Goal: Book appointment/travel/reservation

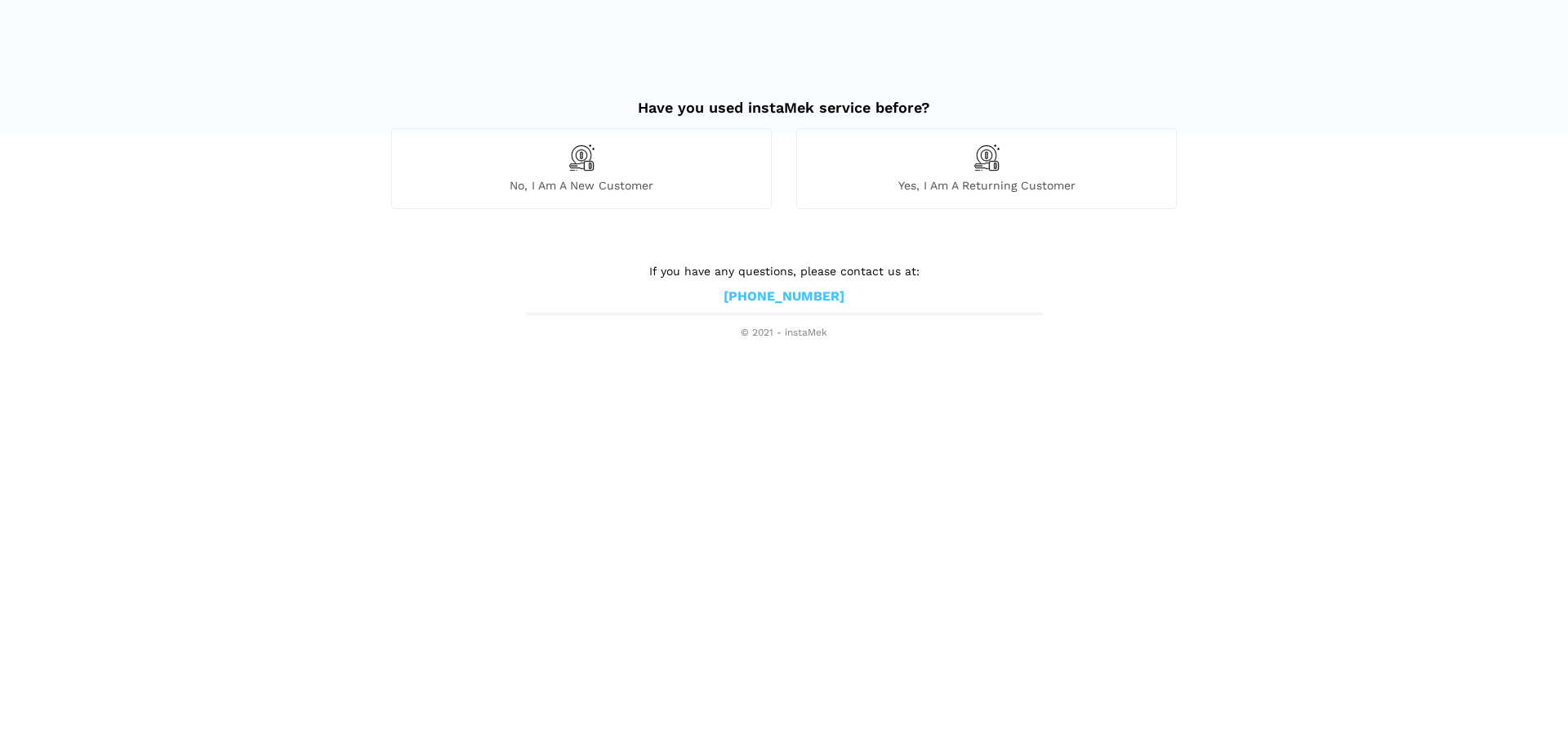
click at [1036, 115] on h2 "Have you used instaMek service before?" at bounding box center [784, 100] width 786 height 34
click at [1032, 143] on div "Yes, I am a returning customer" at bounding box center [987, 168] width 381 height 80
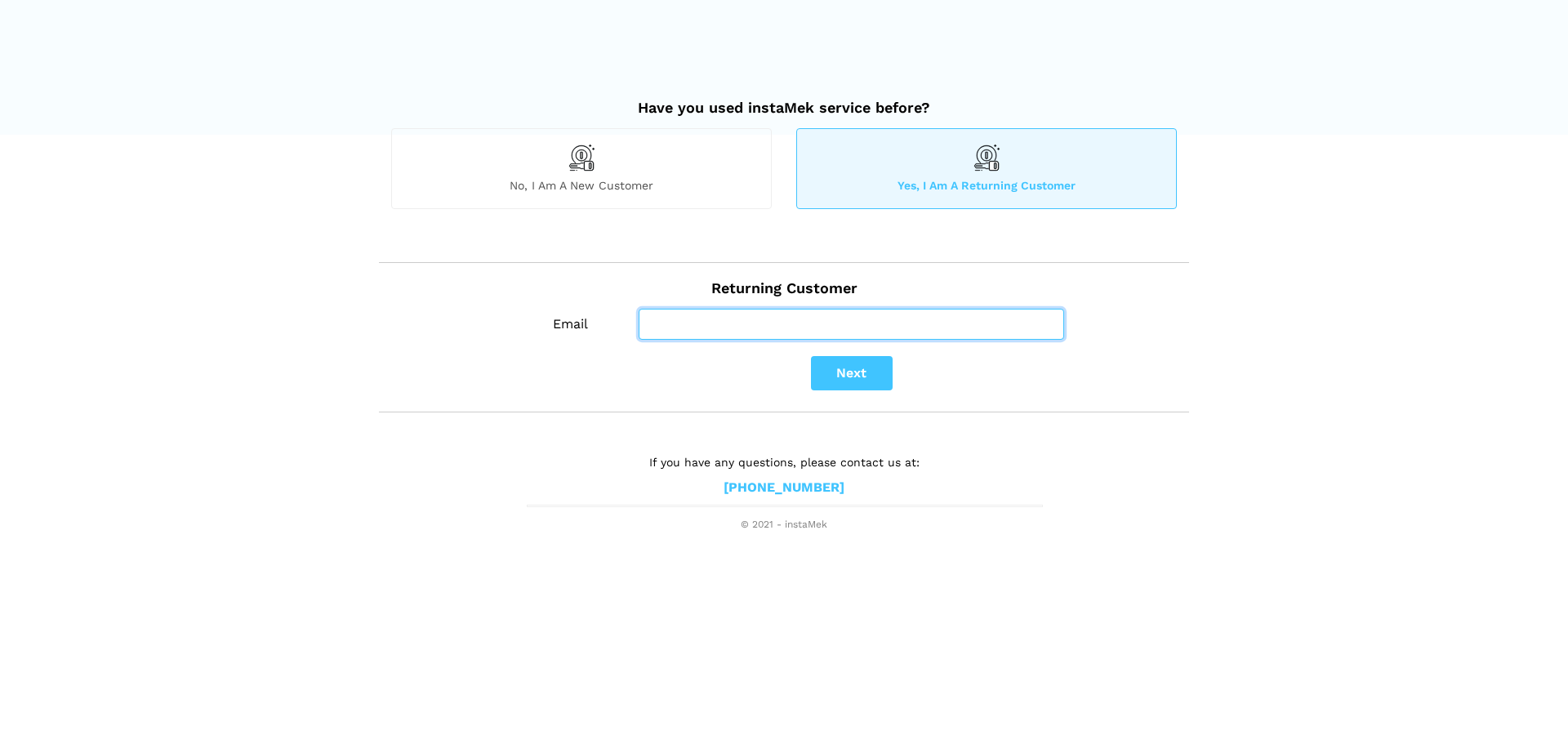
type input "[PERSON_NAME][EMAIL_ADDRESS][PERSON_NAME][DOMAIN_NAME]"
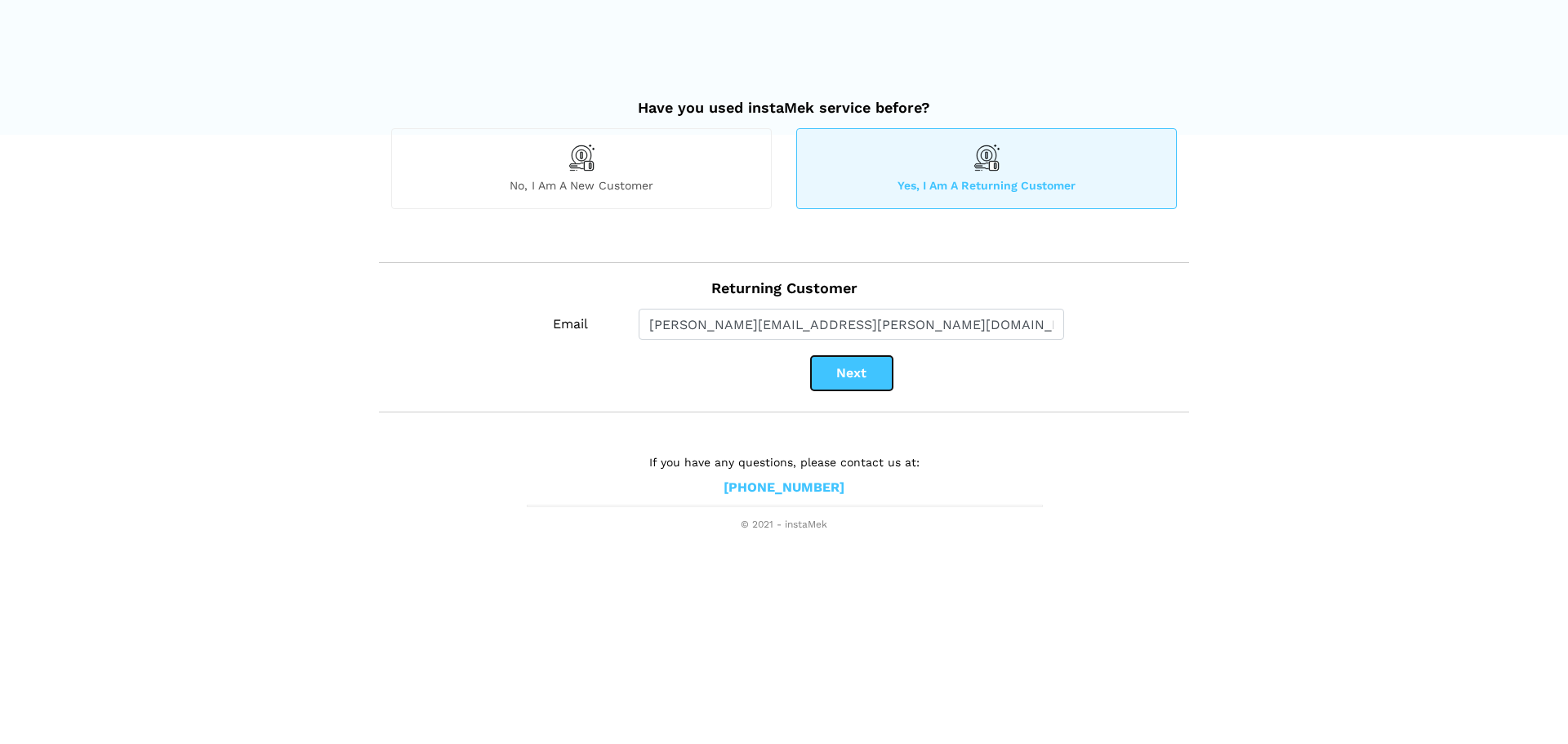
click at [857, 373] on button "Next" at bounding box center [852, 373] width 82 height 34
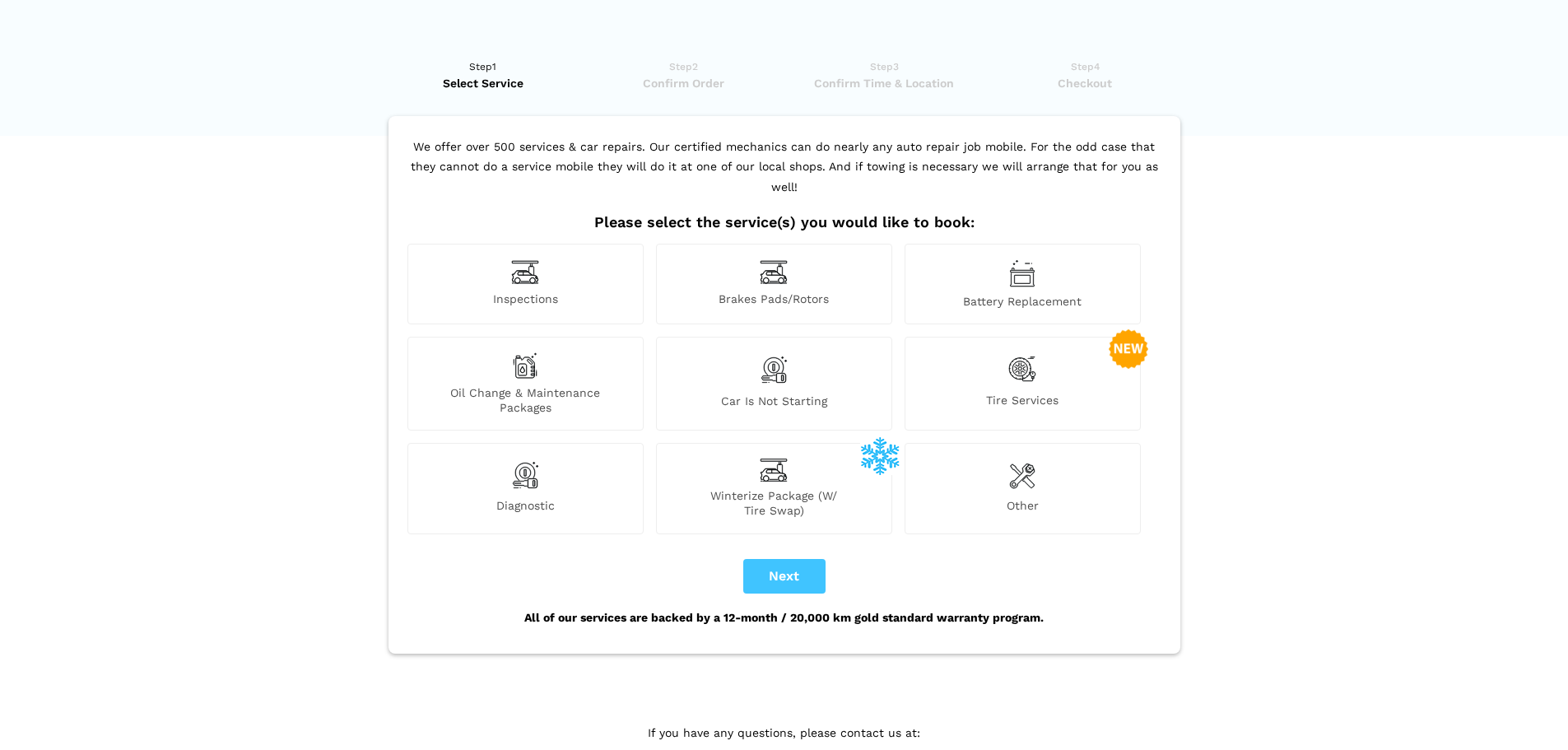
click at [955, 348] on div "Tire Services" at bounding box center [1022, 384] width 236 height 94
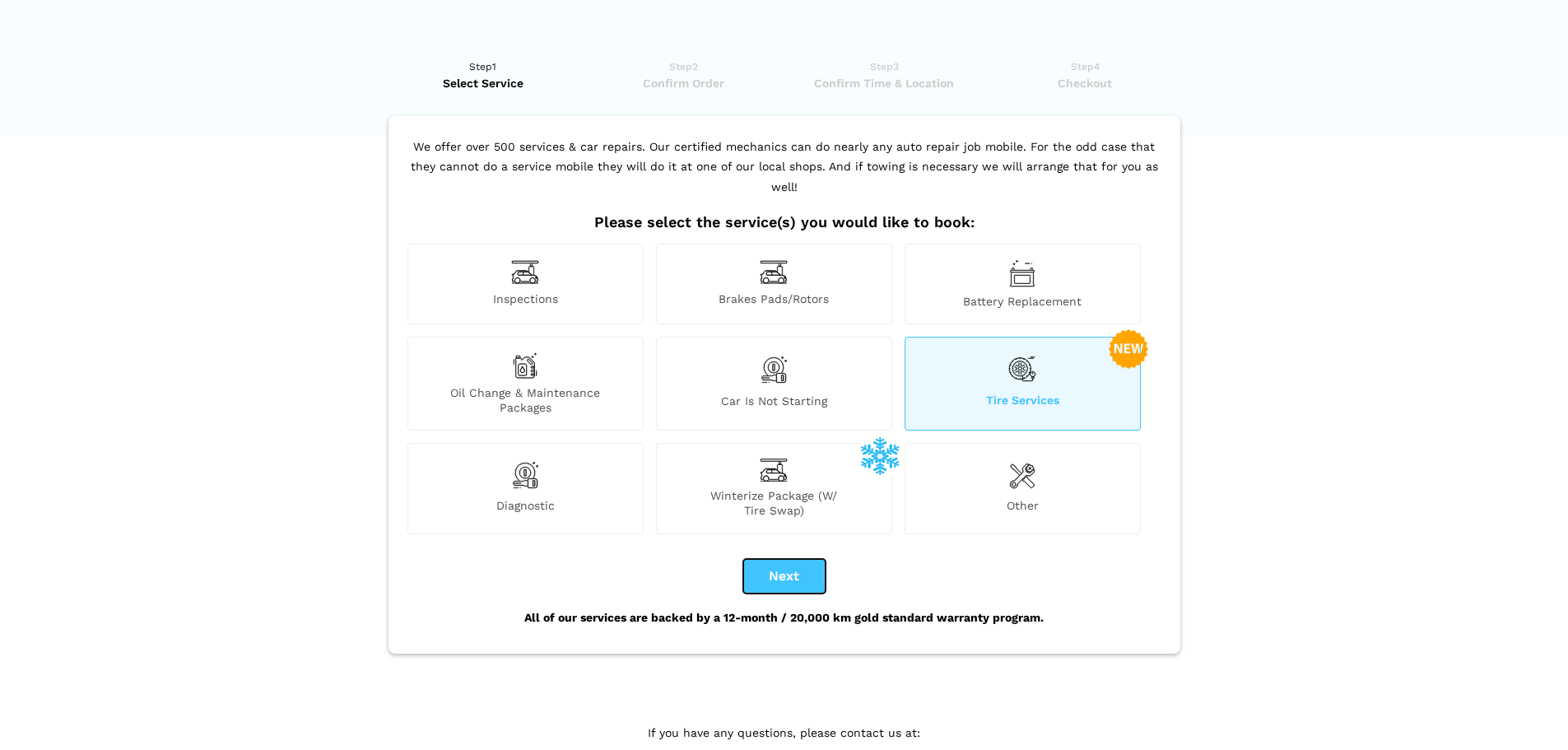
click at [789, 559] on button "Next" at bounding box center [784, 576] width 82 height 34
checkbox input "true"
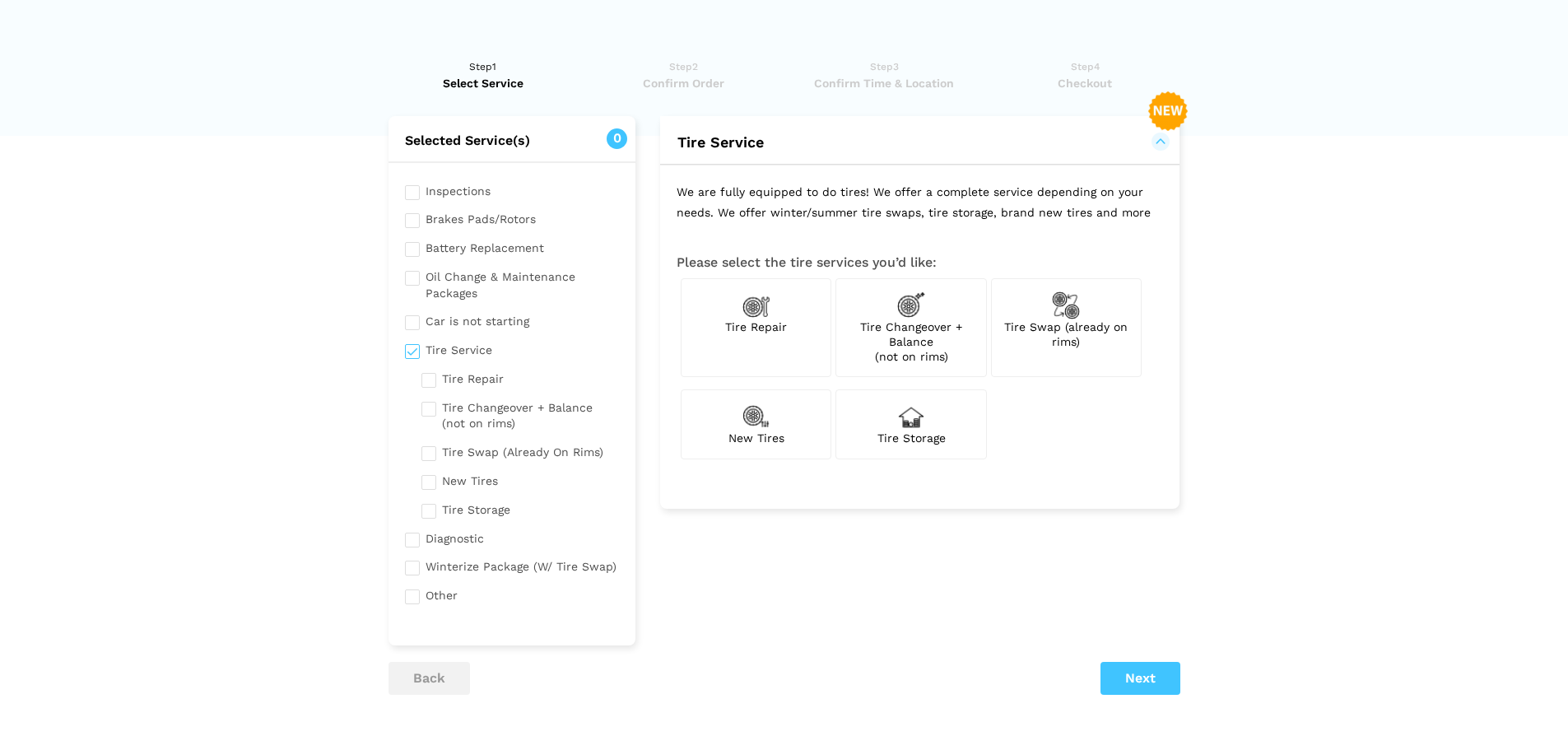
click at [889, 325] on span "Tire Changeover + Balance (not on rims)" at bounding box center [911, 341] width 102 height 43
checkbox input "true"
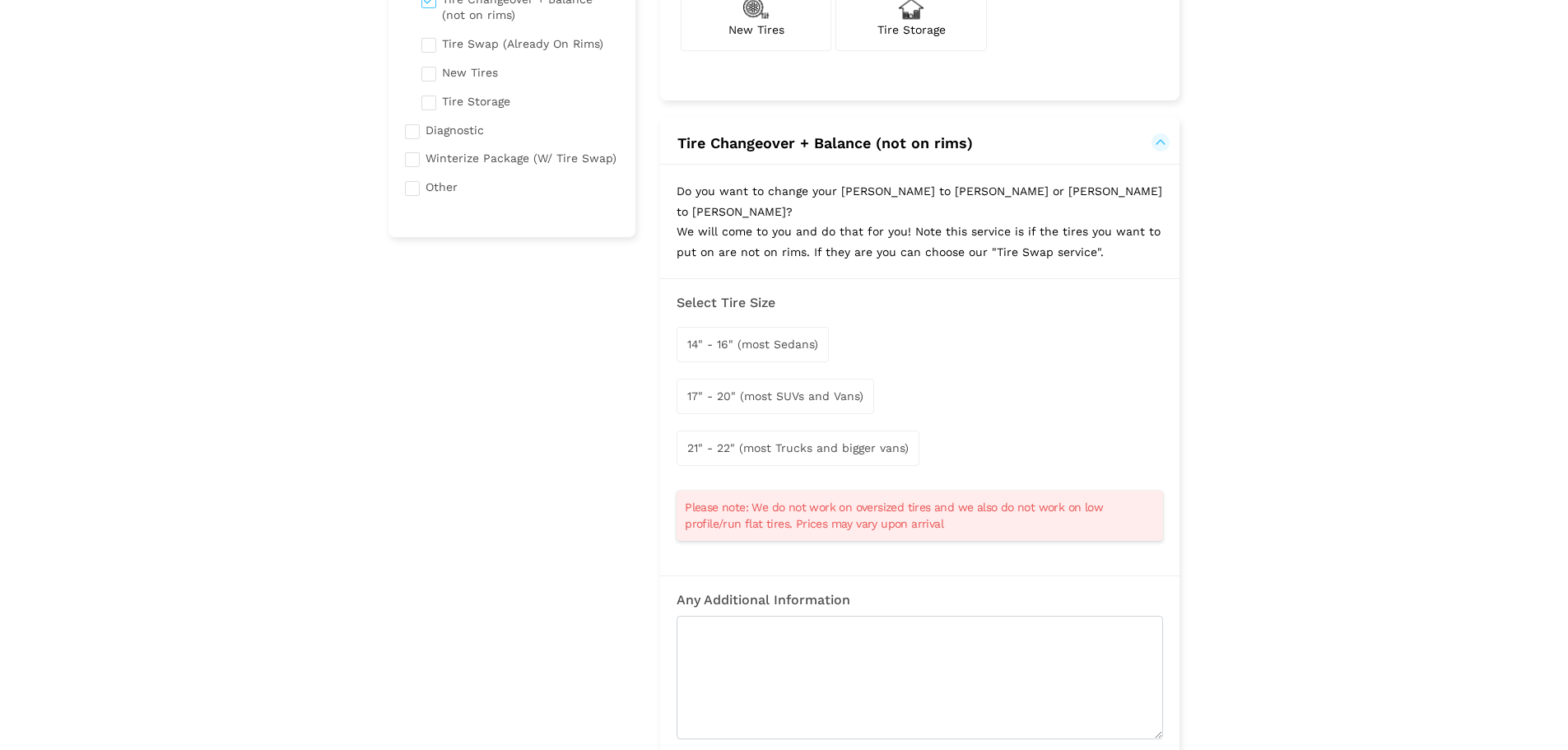
scroll to position [412, 0]
click at [847, 386] on span "17" - 20" (most SUVs and Vans)" at bounding box center [775, 392] width 177 height 14
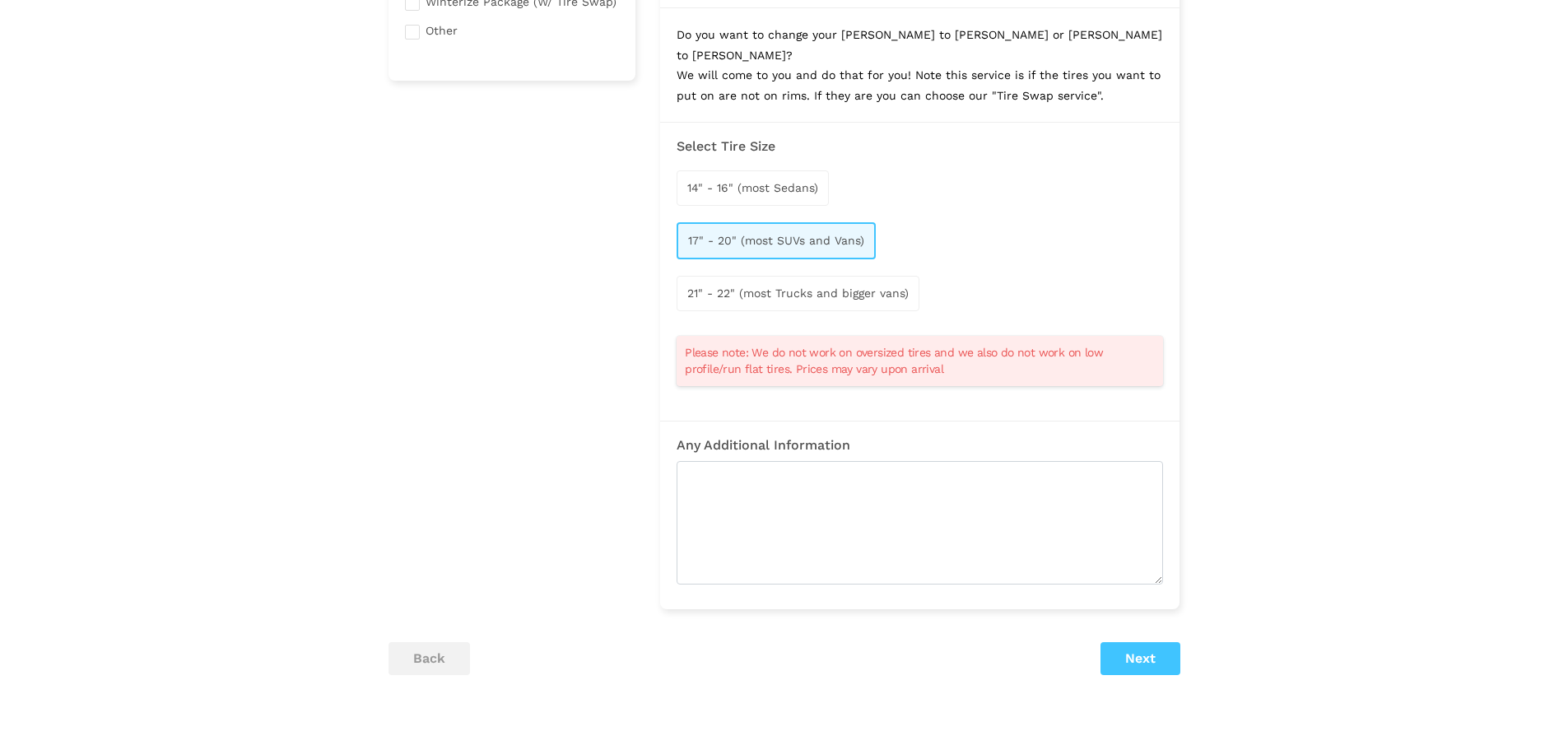
scroll to position [576, 0]
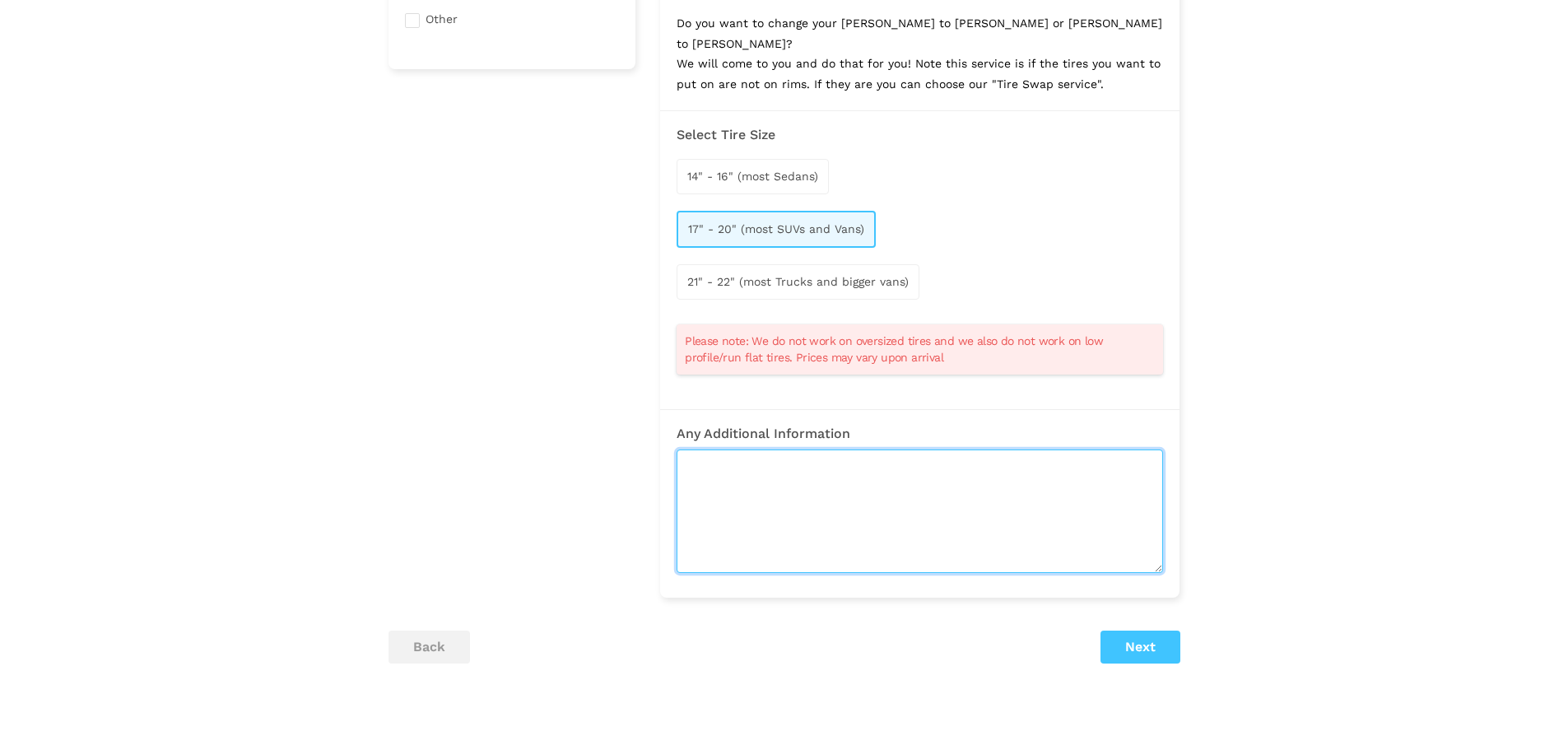
click at [962, 475] on textarea at bounding box center [919, 511] width 486 height 123
click at [944, 480] on textarea at bounding box center [919, 511] width 486 height 123
click at [827, 469] on textarea at bounding box center [919, 511] width 486 height 123
click at [937, 449] on textarea "I actually have a set of brand new" at bounding box center [919, 511] width 486 height 123
paste textarea "Bridgestone Blizzak"
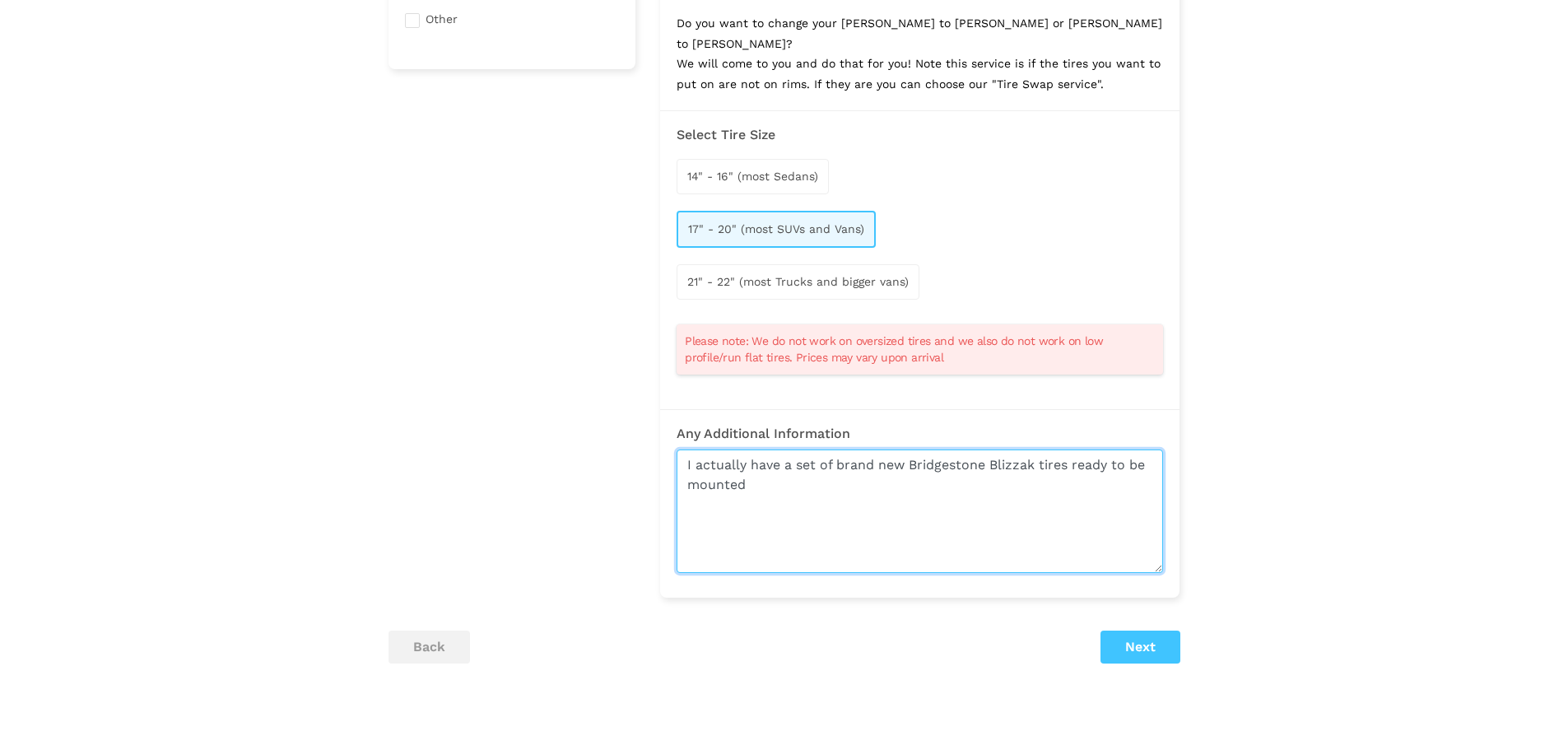
click at [786, 460] on textarea "I actually have a set of brand new Bridgestone Blizzak tires ready to be mounted" at bounding box center [919, 511] width 486 height 123
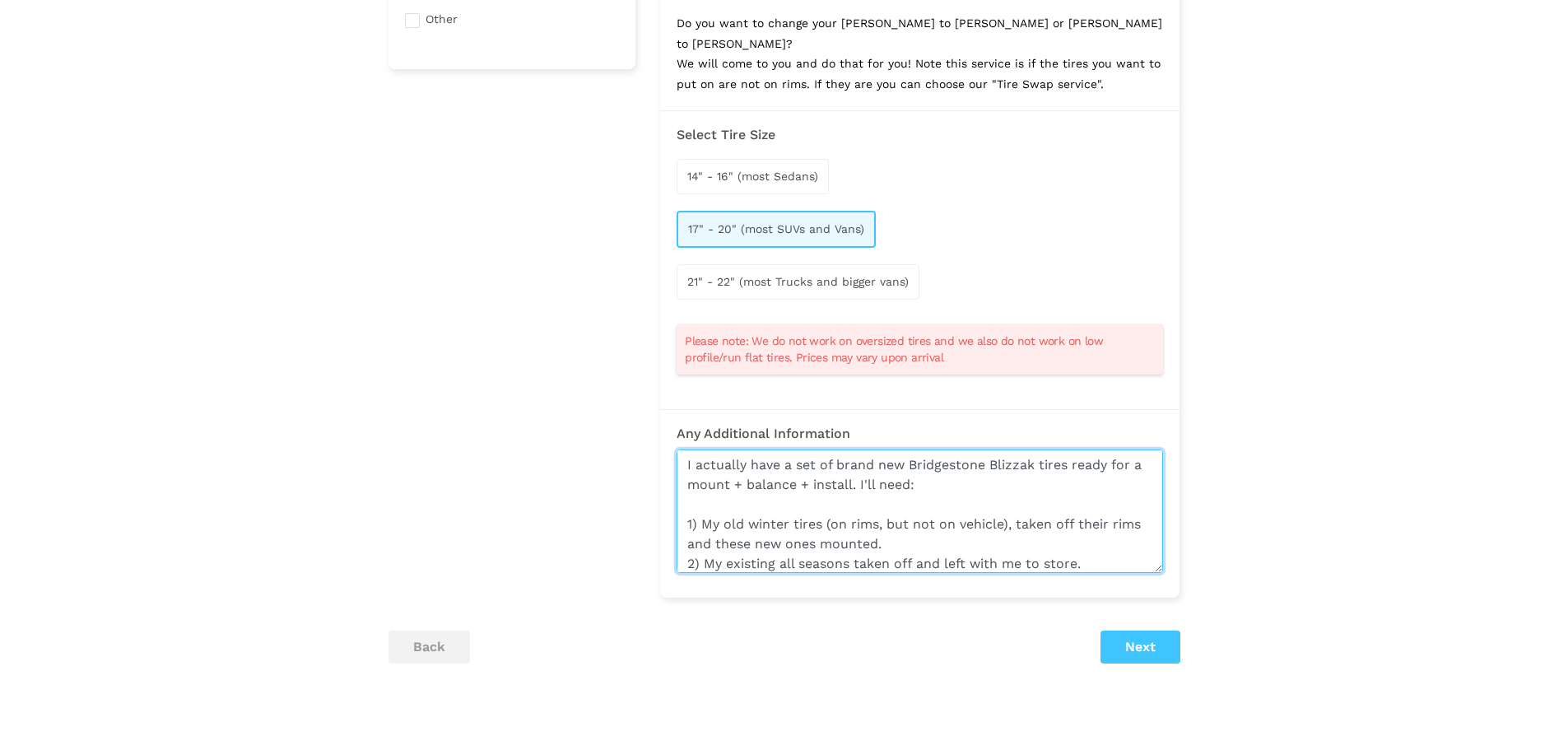
scroll to position [20, 0]
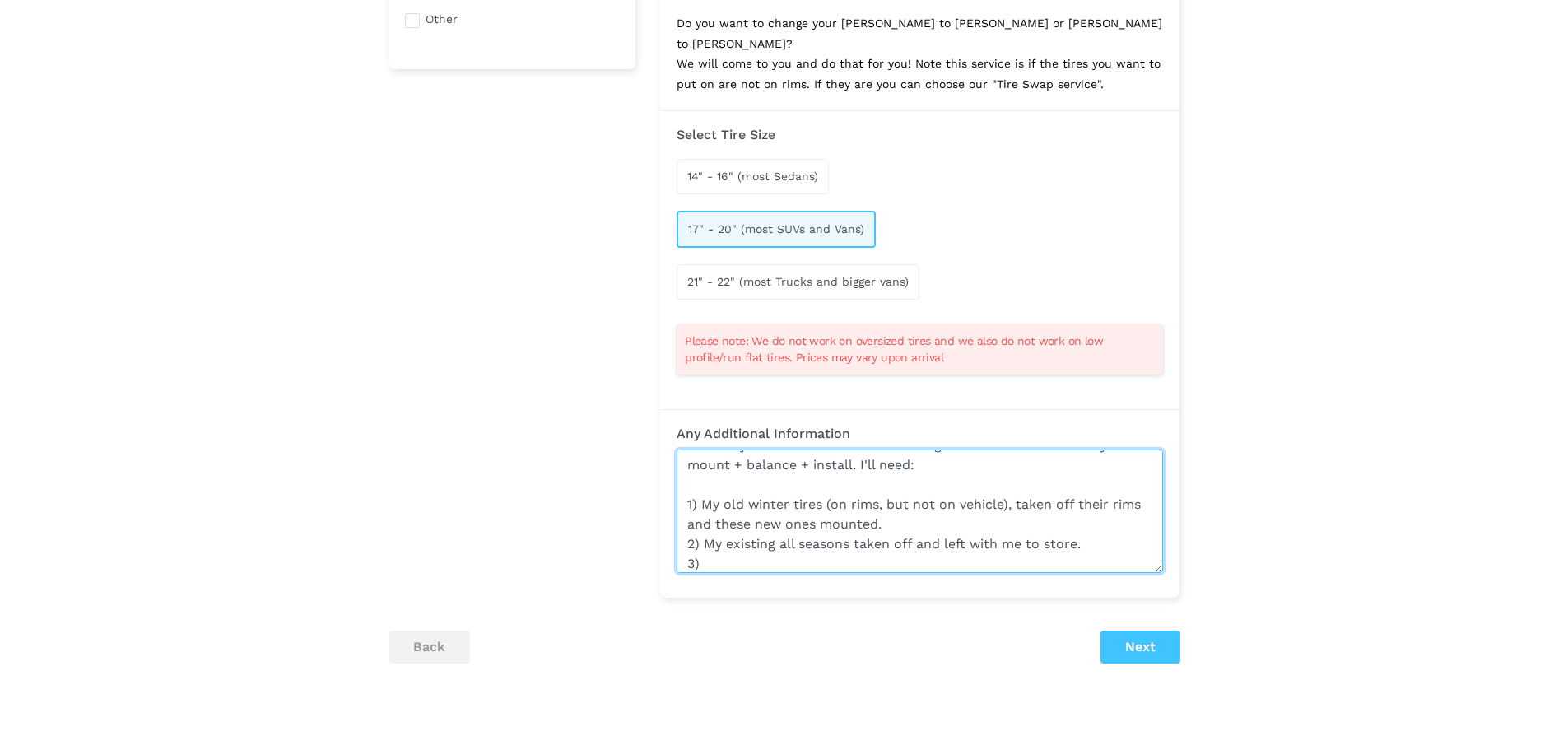
click at [963, 502] on textarea "I actually have a set of brand new Bridgestone Blizzak tires ready for a mount …" at bounding box center [919, 511] width 486 height 123
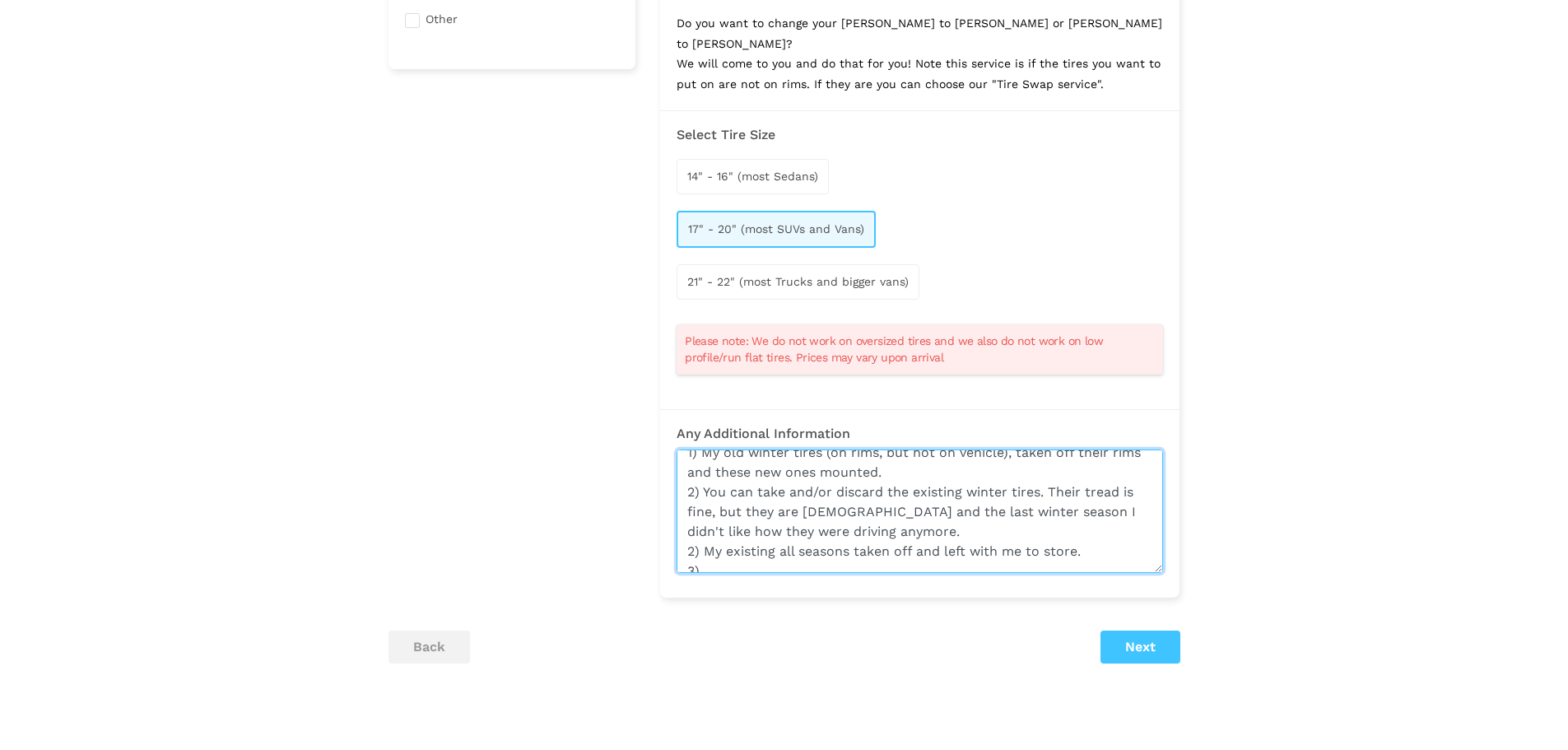
scroll to position [86, 0]
click at [891, 518] on textarea "I actually have a set of brand new Bridgestone Blizzak tires ready for a mount …" at bounding box center [919, 511] width 486 height 123
click at [964, 530] on textarea "I actually have a set of brand new Bridgestone Blizzak tires ready for a mount …" at bounding box center [919, 511] width 486 height 123
click at [1090, 516] on textarea "I actually have a set of brand new Bridgestone Blizzak tires ready for a mount …" at bounding box center [919, 511] width 486 height 123
click at [772, 542] on textarea "I actually have a set of brand new Bridgestone Blizzak tires ready for a mount …" at bounding box center [919, 511] width 486 height 123
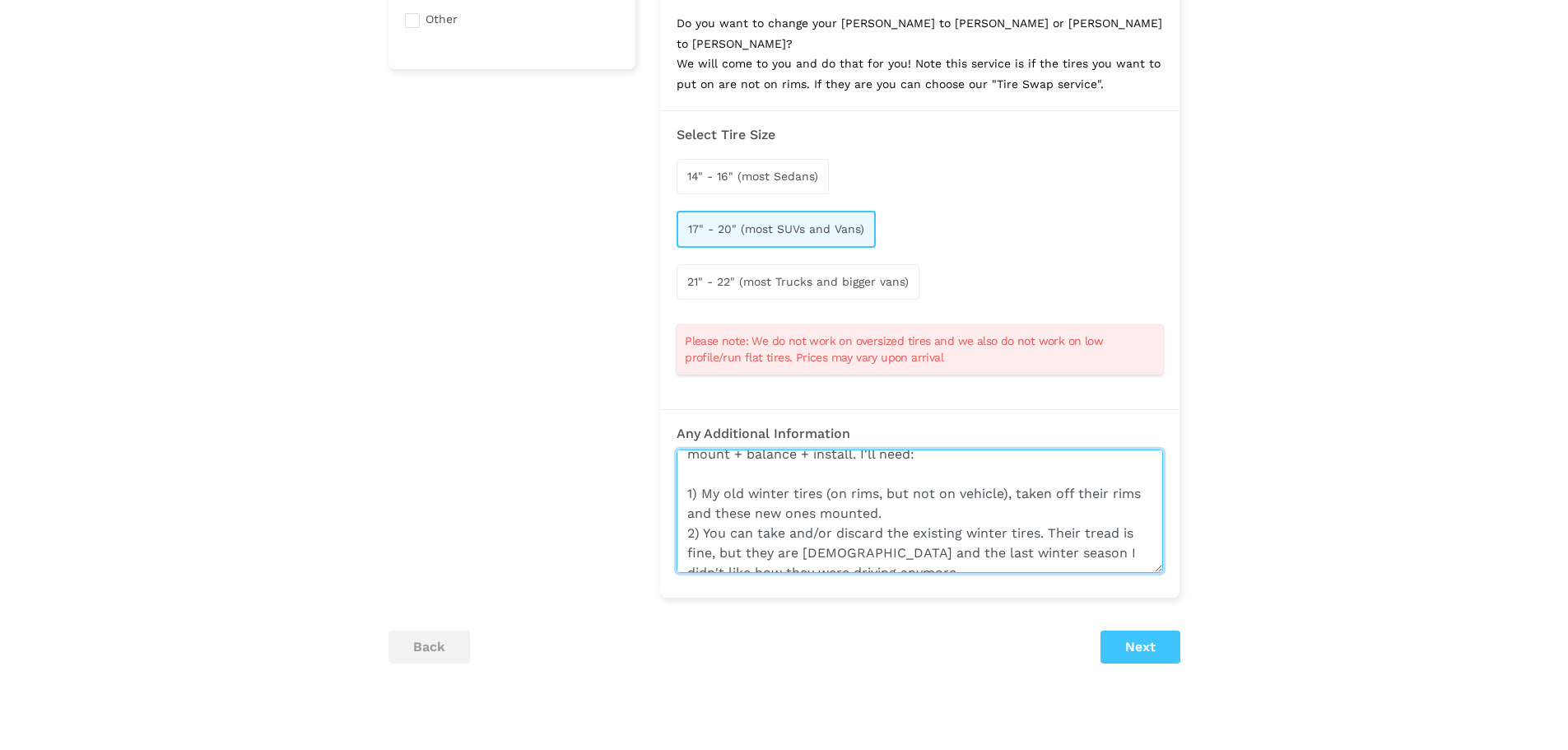
scroll to position [4, 0]
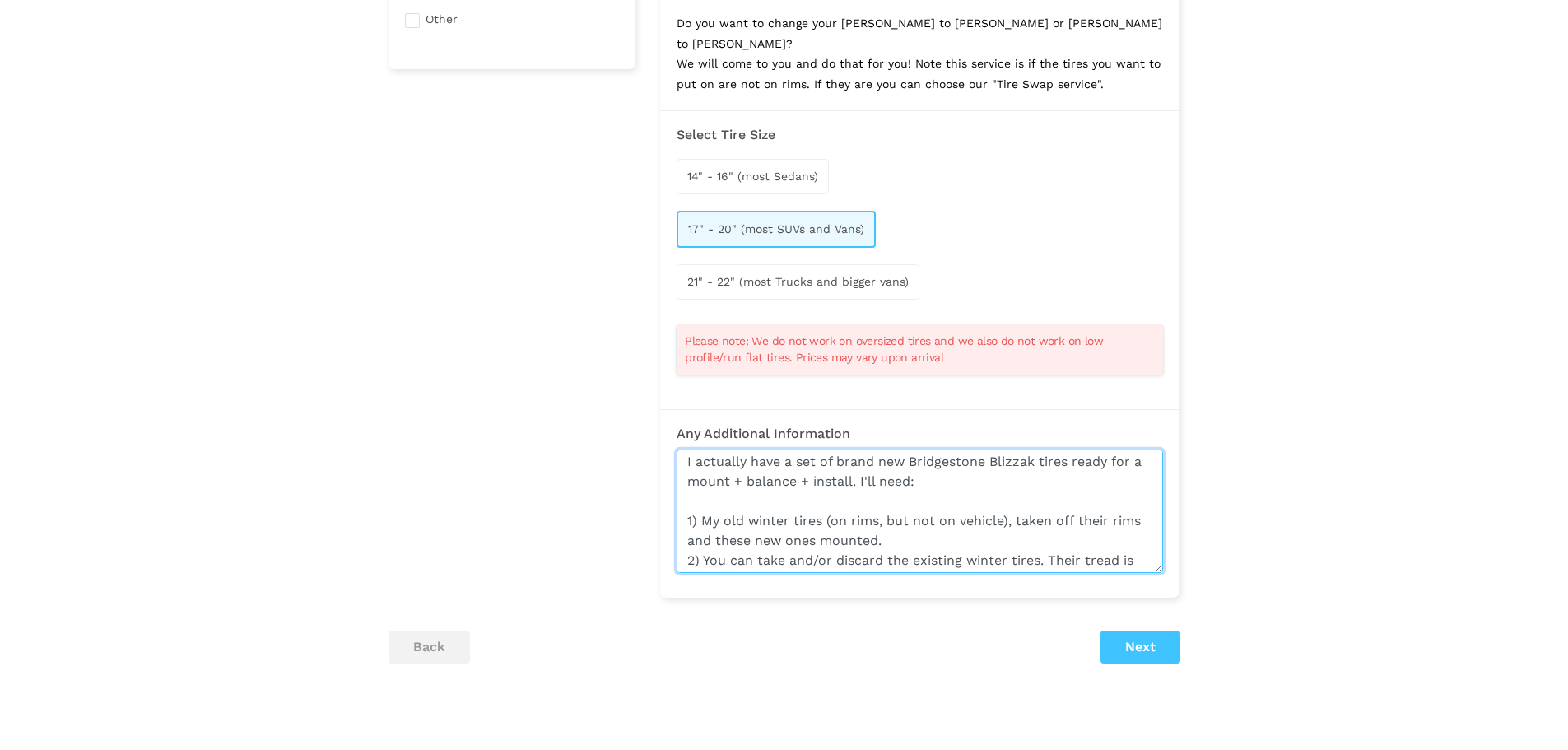
click at [946, 520] on textarea "I actually have a set of brand new Bridgestone Blizzak tires ready for a mount …" at bounding box center [919, 511] width 486 height 123
drag, startPoint x: 720, startPoint y: 521, endPoint x: 914, endPoint y: 517, distance: 194.0
click at [914, 517] on textarea "I actually have a set of brand new Bridgestone Blizzak tires ready for a mount …" at bounding box center [919, 511] width 486 height 123
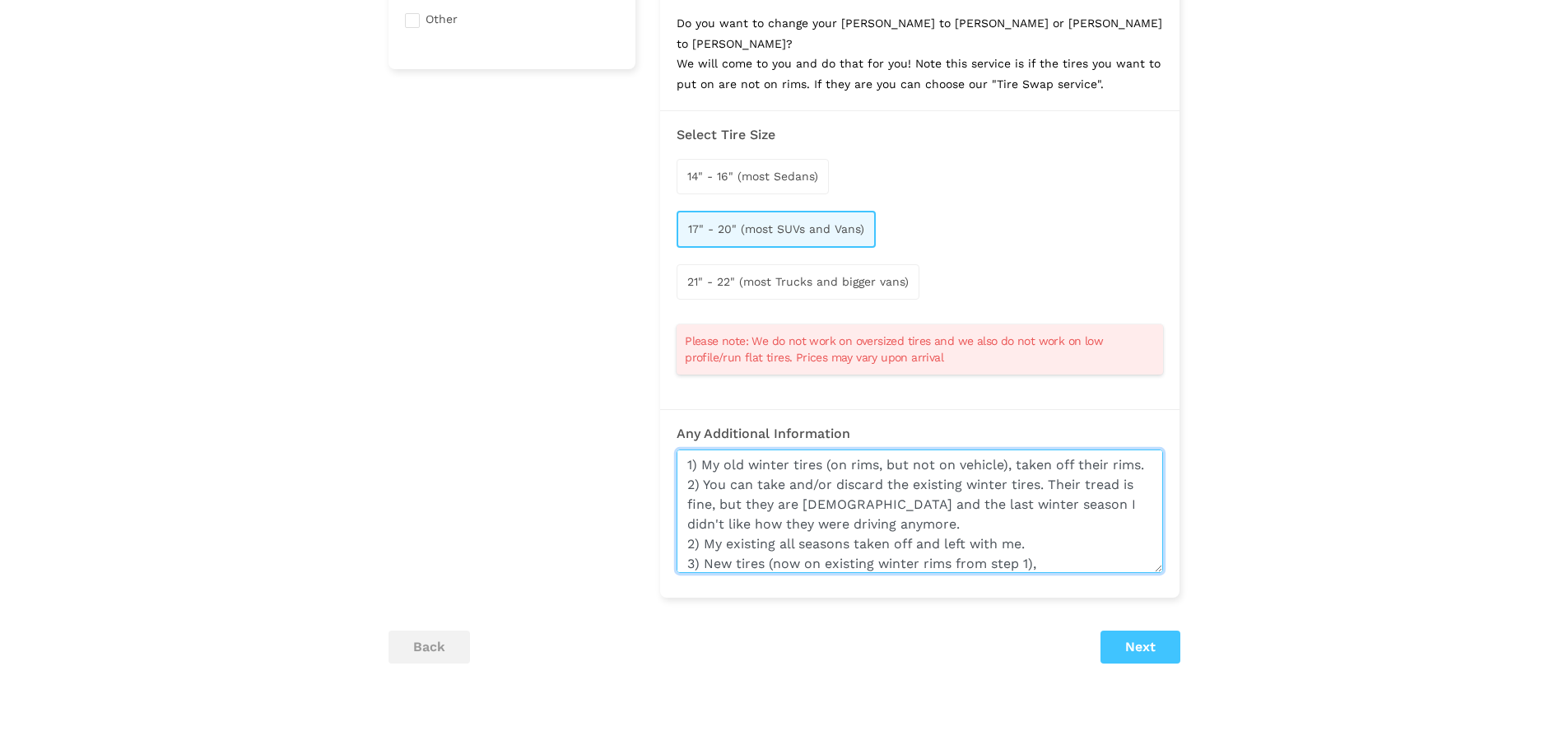
scroll to position [86, 0]
click at [705, 458] on textarea "I actually have a set of brand new Bridgestone Blizzak tires ready for a mount …" at bounding box center [919, 511] width 486 height 123
click at [905, 494] on textarea "I actually have a set of brand new Bridgestone Blizzak tires ready for a mount …" at bounding box center [919, 511] width 486 height 123
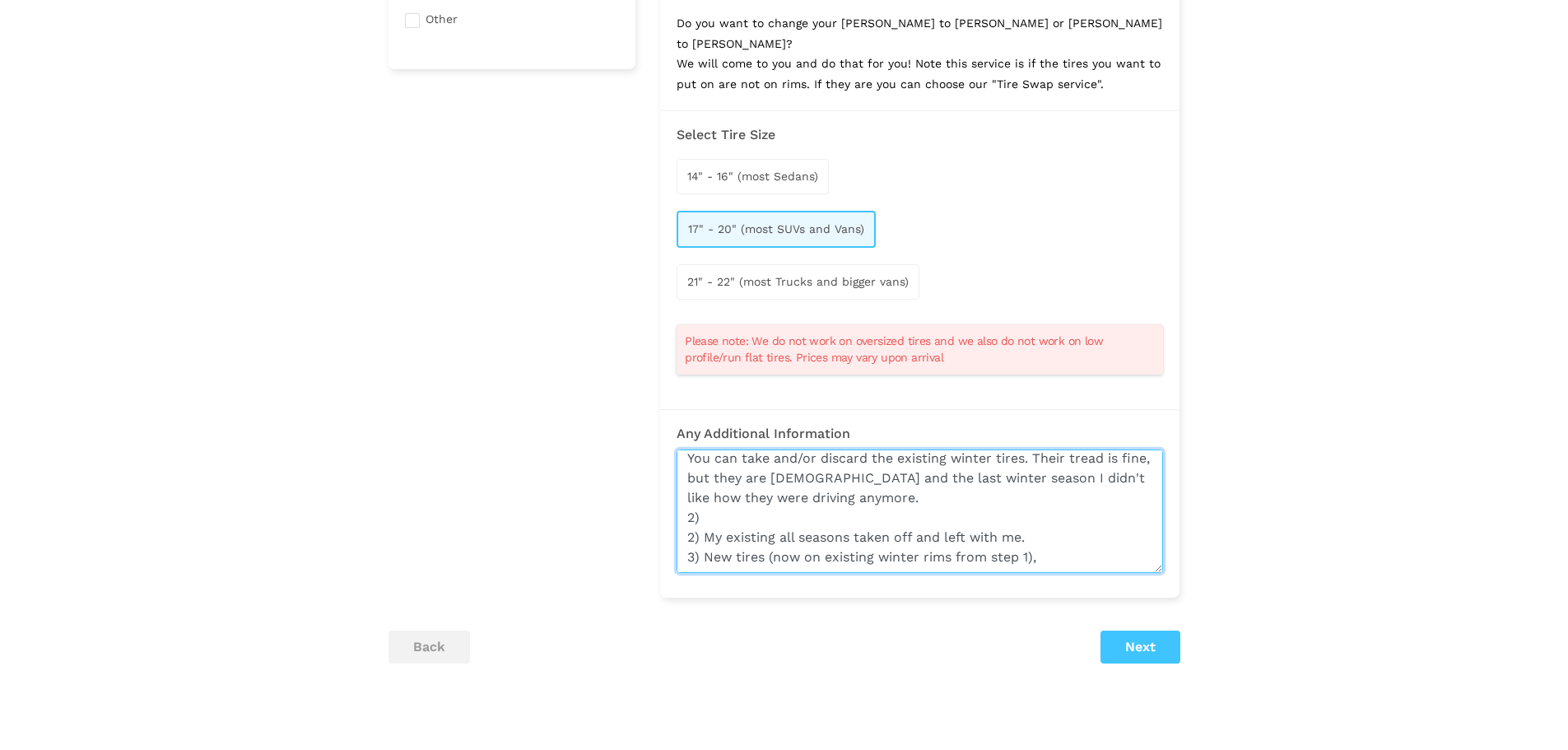
paste textarea "and these new ones mounted."
drag, startPoint x: 779, startPoint y: 498, endPoint x: 704, endPoint y: 495, distance: 75.1
click at [704, 495] on textarea "I actually have a set of brand new Bridgestone Blizzak tires ready for a mount …" at bounding box center [919, 511] width 486 height 123
click at [816, 506] on textarea "I actually have a set of brand new Bridgestone Blizzak tires ready for a mount …" at bounding box center [919, 511] width 486 height 123
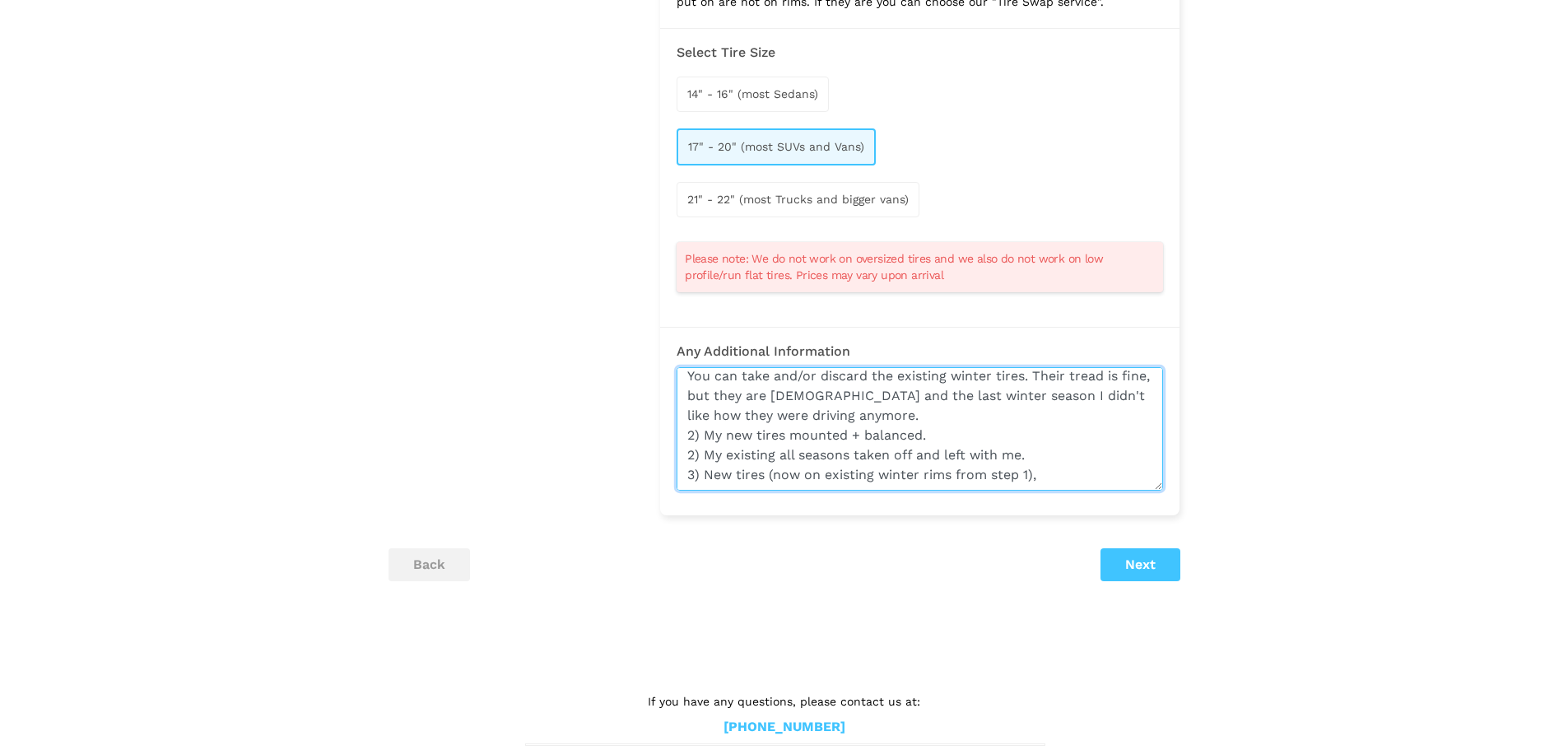
click at [1050, 452] on textarea "I actually have a set of brand new Bridgestone Blizzak tires ready for a mount …" at bounding box center [919, 428] width 486 height 123
click at [854, 435] on textarea "I actually have a set of brand new Bridgestone Blizzak tires ready for a mount …" at bounding box center [919, 428] width 486 height 123
click at [1079, 439] on textarea "I actually have a set of brand new Bridgestone Blizzak tires ready for a mount …" at bounding box center [919, 428] width 486 height 123
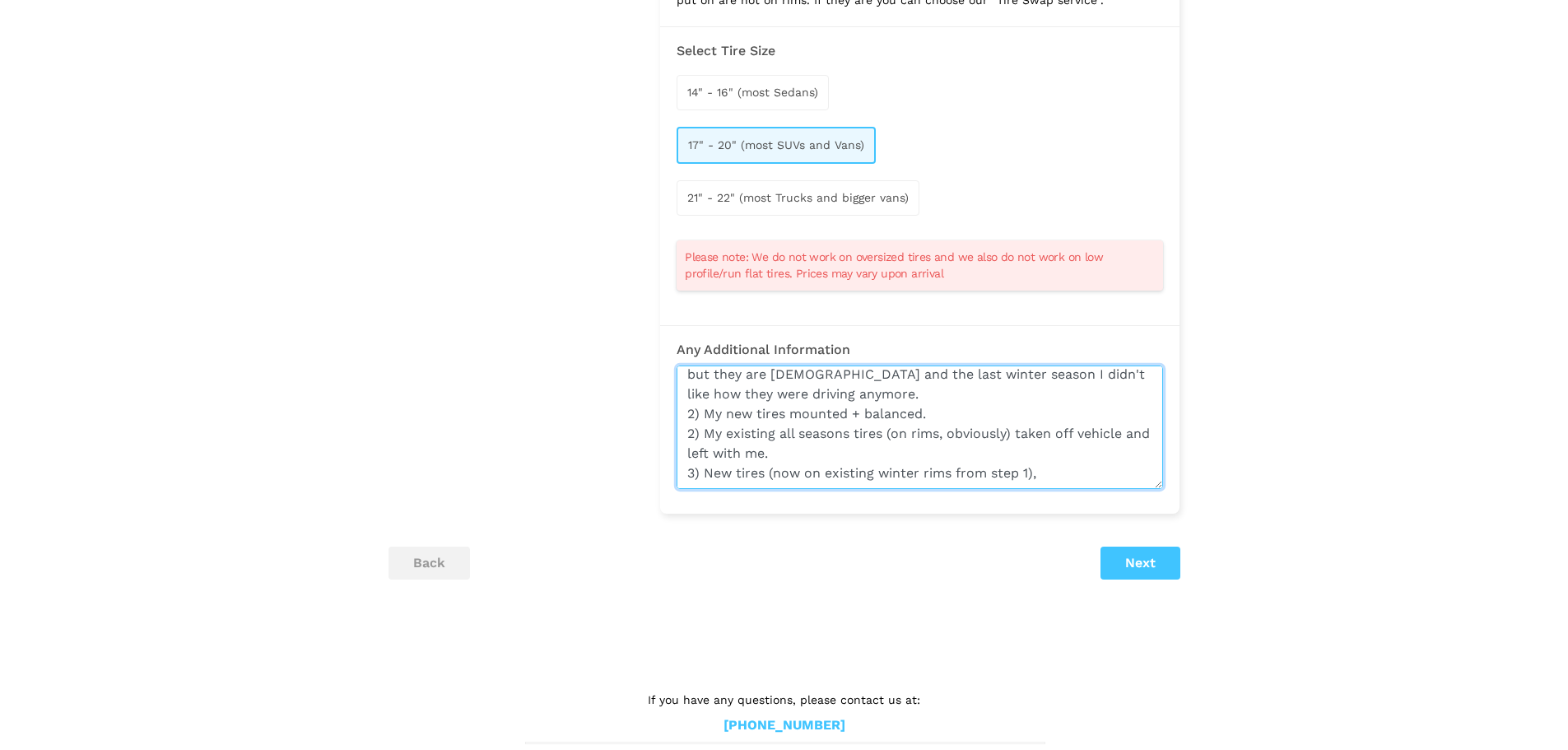
click at [822, 447] on textarea "I actually have a set of brand new Bridgestone Blizzak tires ready for a mount …" at bounding box center [919, 428] width 486 height 123
click at [1071, 448] on textarea "I actually have a set of brand new Bridgestone Blizzak tires ready for a mount …" at bounding box center [919, 428] width 486 height 123
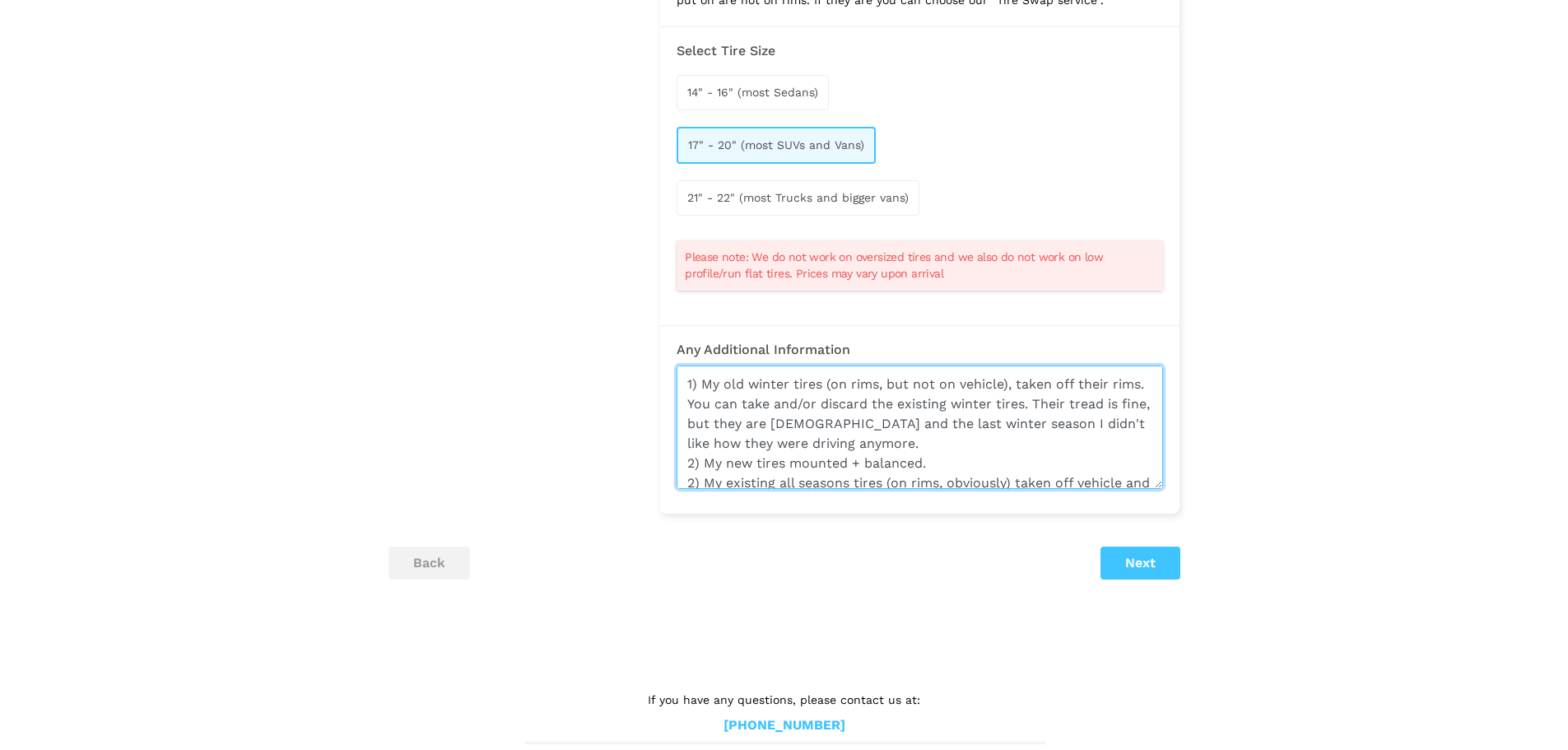
scroll to position [82, 0]
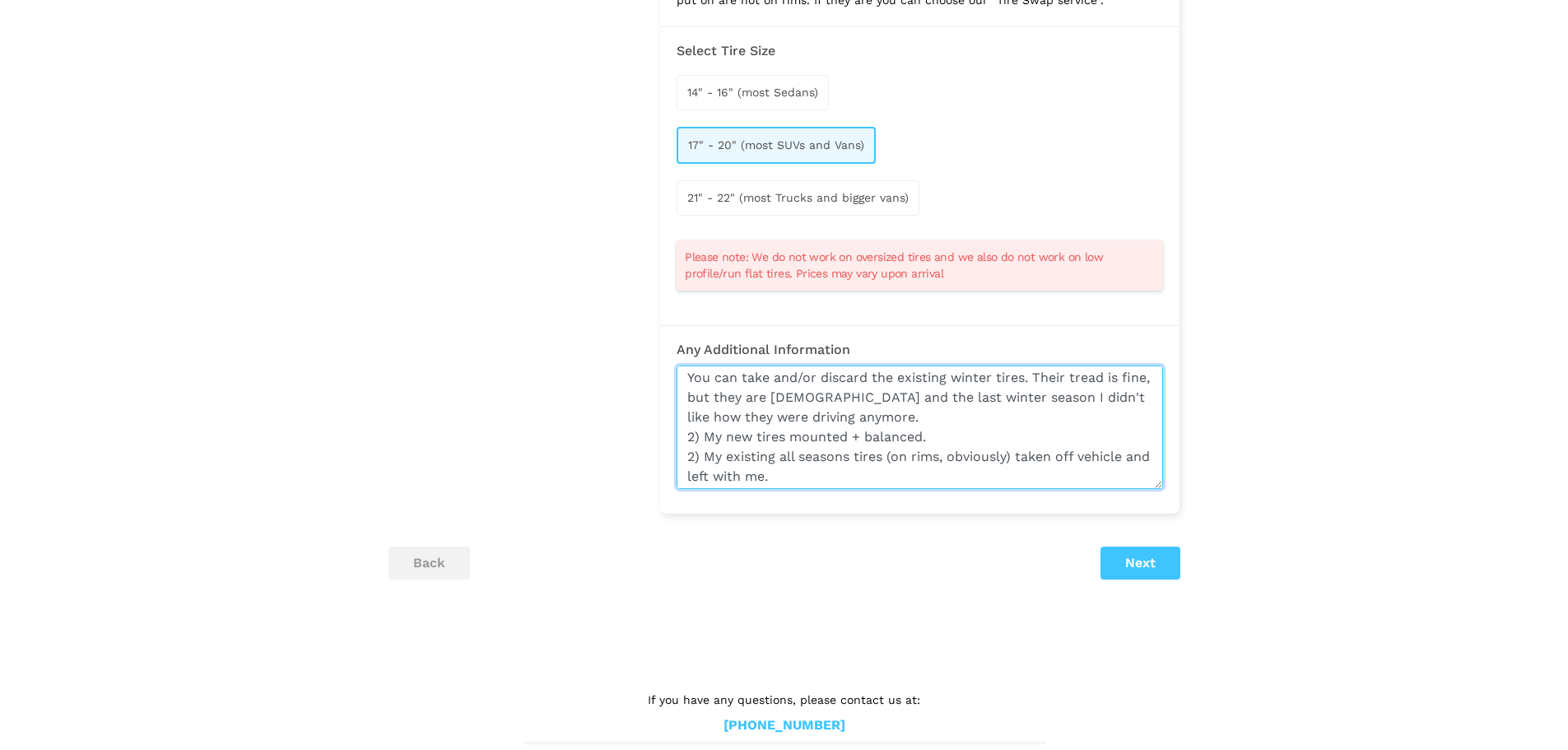
click at [975, 381] on textarea "I actually have a set of brand new Bridgestone Blizzak tires ready for a mount …" at bounding box center [919, 428] width 486 height 123
click at [695, 438] on textarea "I actually have a set of brand new Bridgestone Blizzak tires ready for a mount …" at bounding box center [919, 428] width 486 height 123
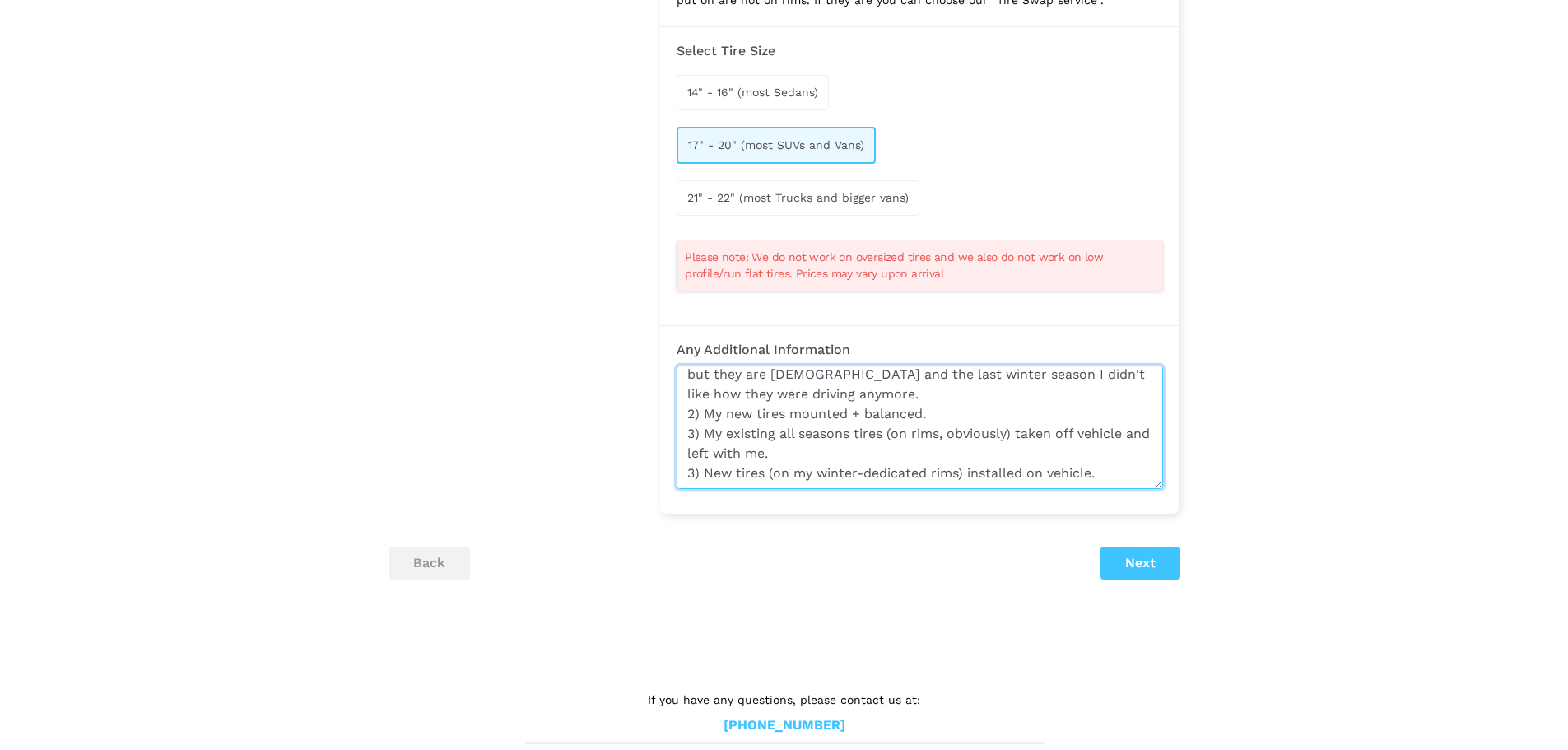
click at [694, 453] on textarea "I actually have a set of brand new Bridgestone Blizzak tires ready for a mount …" at bounding box center [919, 428] width 486 height 123
click at [1118, 451] on textarea "I actually have a set of brand new Bridgestone Blizzak tires ready for a mount …" at bounding box center [919, 428] width 486 height 123
click at [1123, 453] on textarea "I actually have a set of brand new Bridgestone Blizzak tires ready for a mount …" at bounding box center [919, 428] width 486 height 123
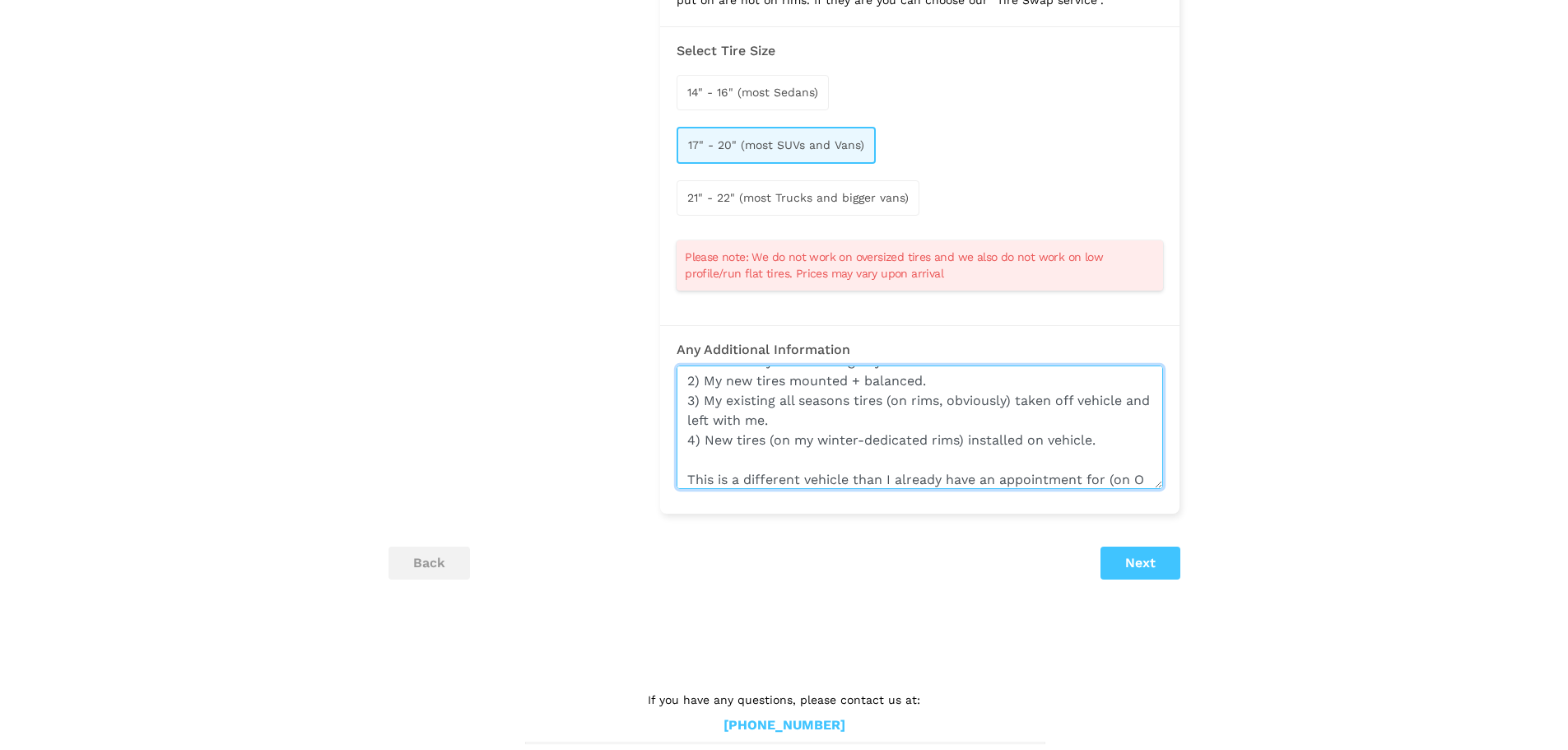
scroll to position [159, 0]
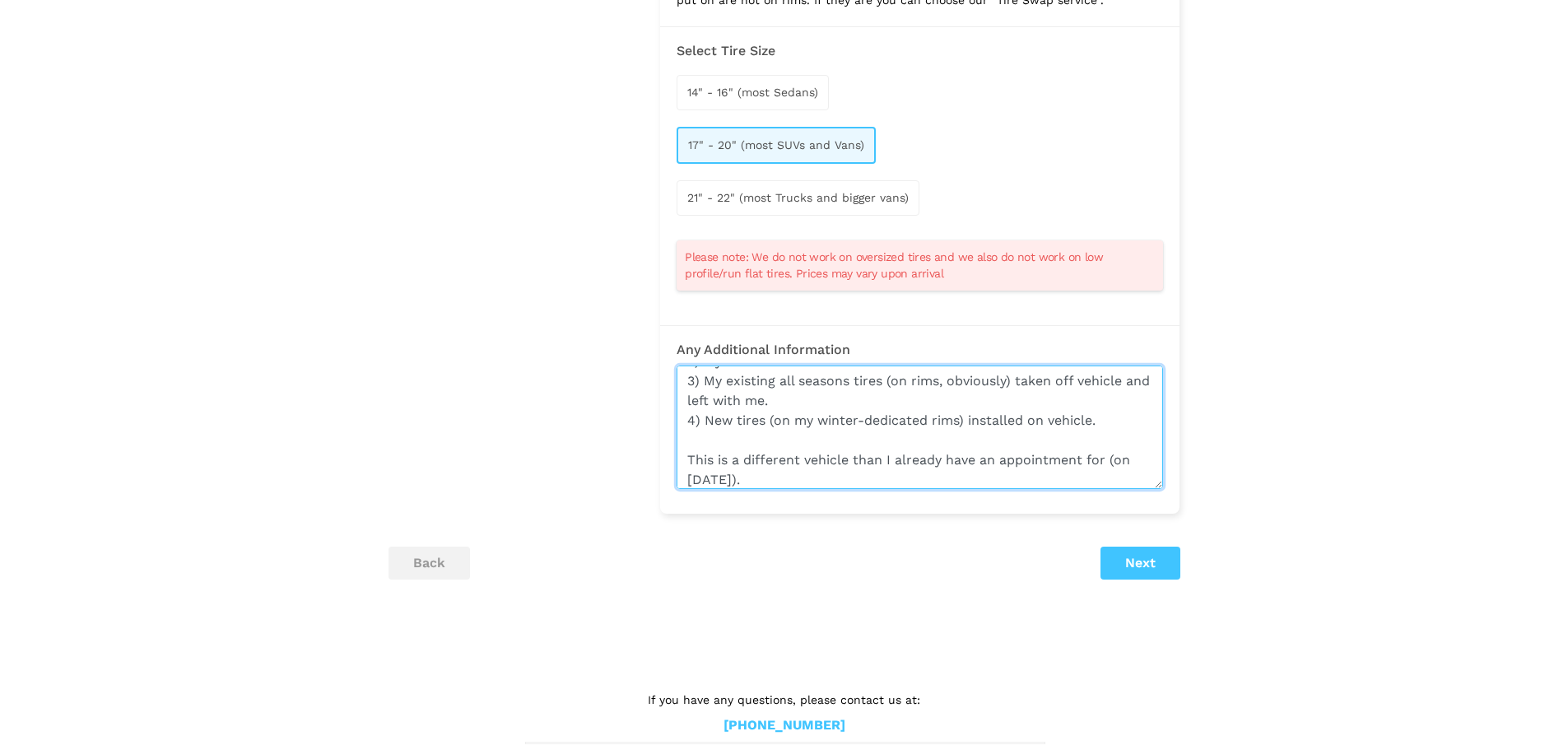
click at [810, 457] on textarea "I actually have a set of brand new Bridgestone Blizzak tires ready for a mount …" at bounding box center [919, 428] width 486 height 123
type textarea "I actually have a set of brand new Bridgestone Blizzak tires ready for a mount …"
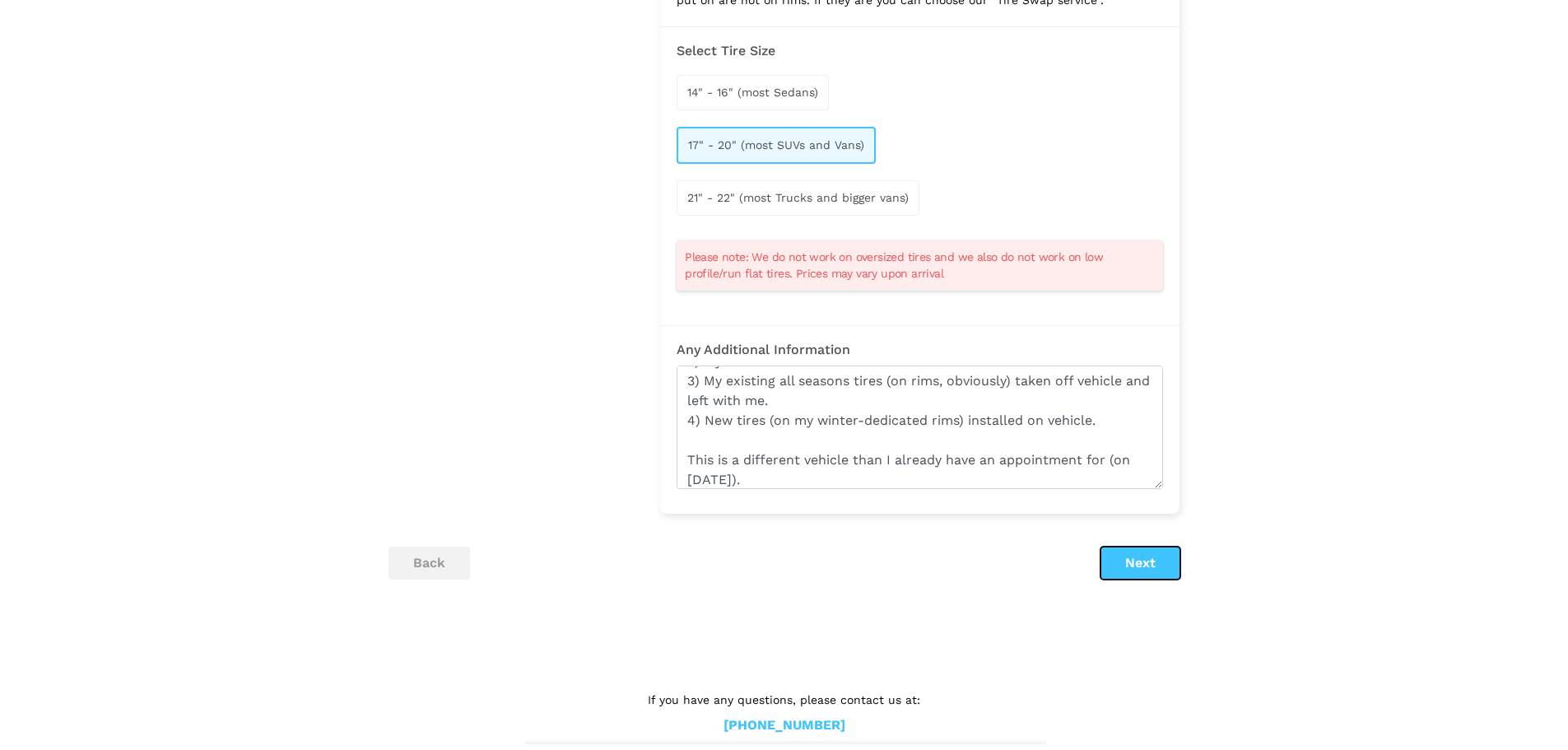
click at [1119, 547] on button "Next" at bounding box center [1140, 563] width 80 height 33
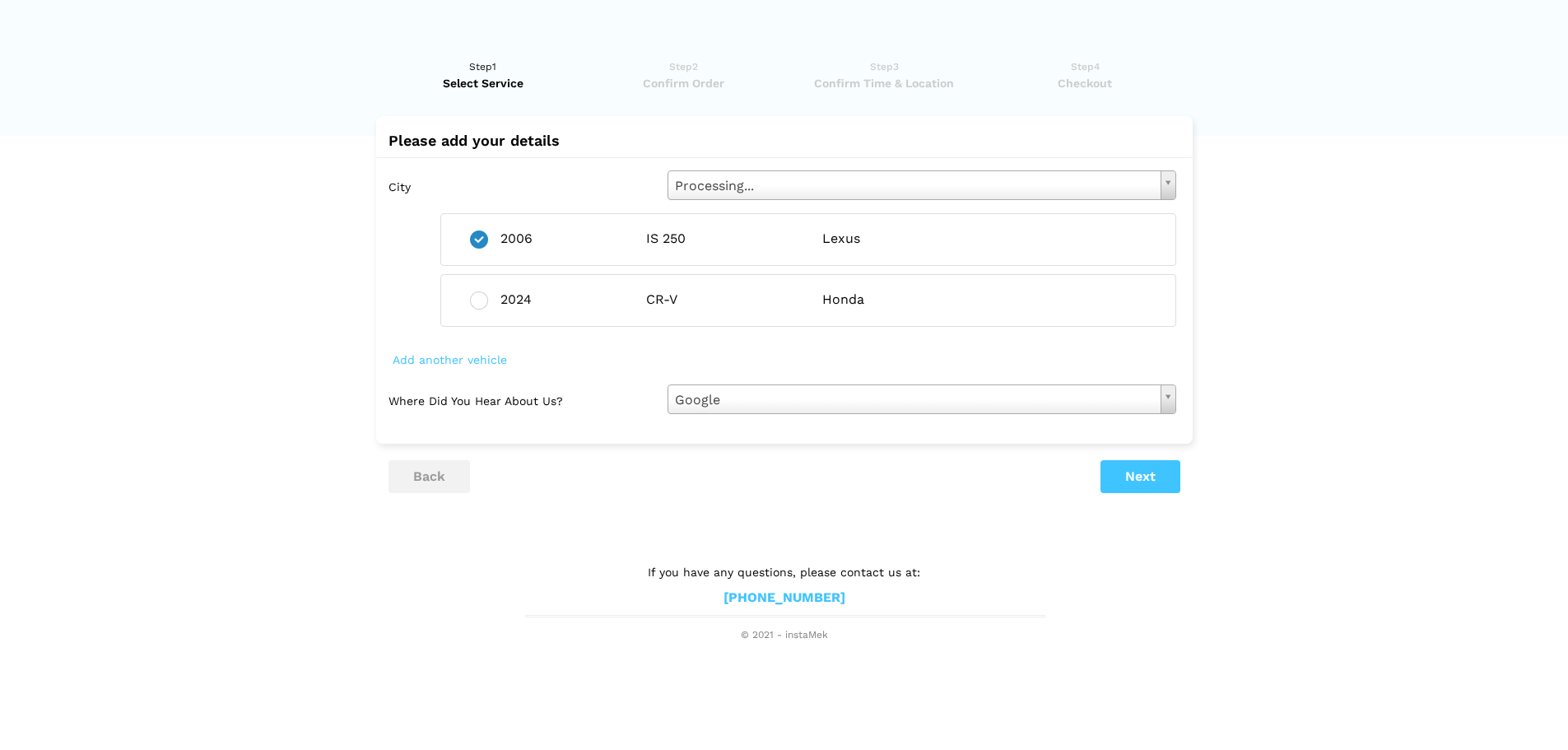
scroll to position [0, 0]
click at [480, 298] on ins at bounding box center [484, 301] width 18 height 18
radio input "false"
radio input "true"
click at [1350, 432] on lik "Have you used instaMek service before? No, I am a new customer Yes, I am a retu…" at bounding box center [789, 342] width 1580 height 601
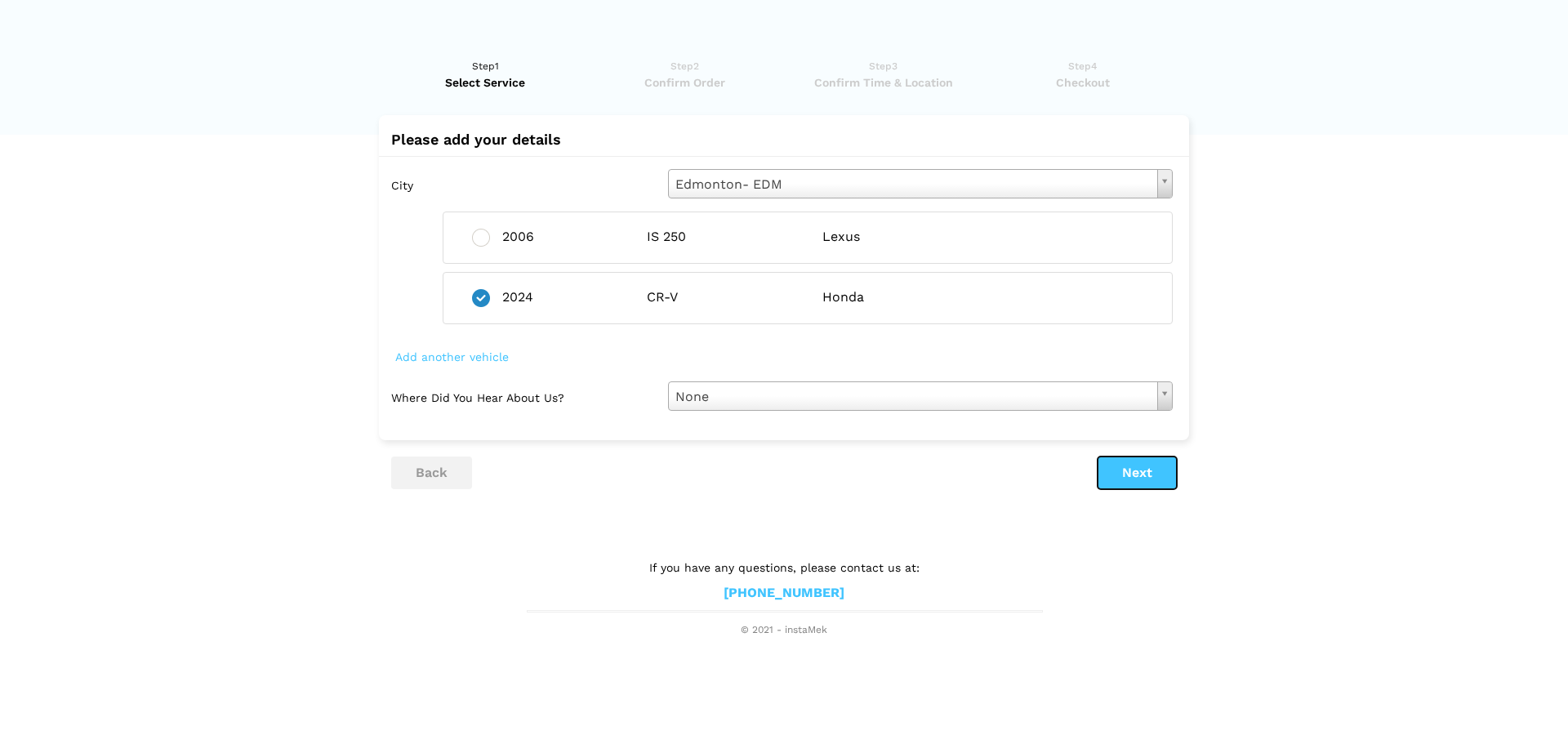
click at [1156, 475] on button "Next" at bounding box center [1138, 473] width 79 height 32
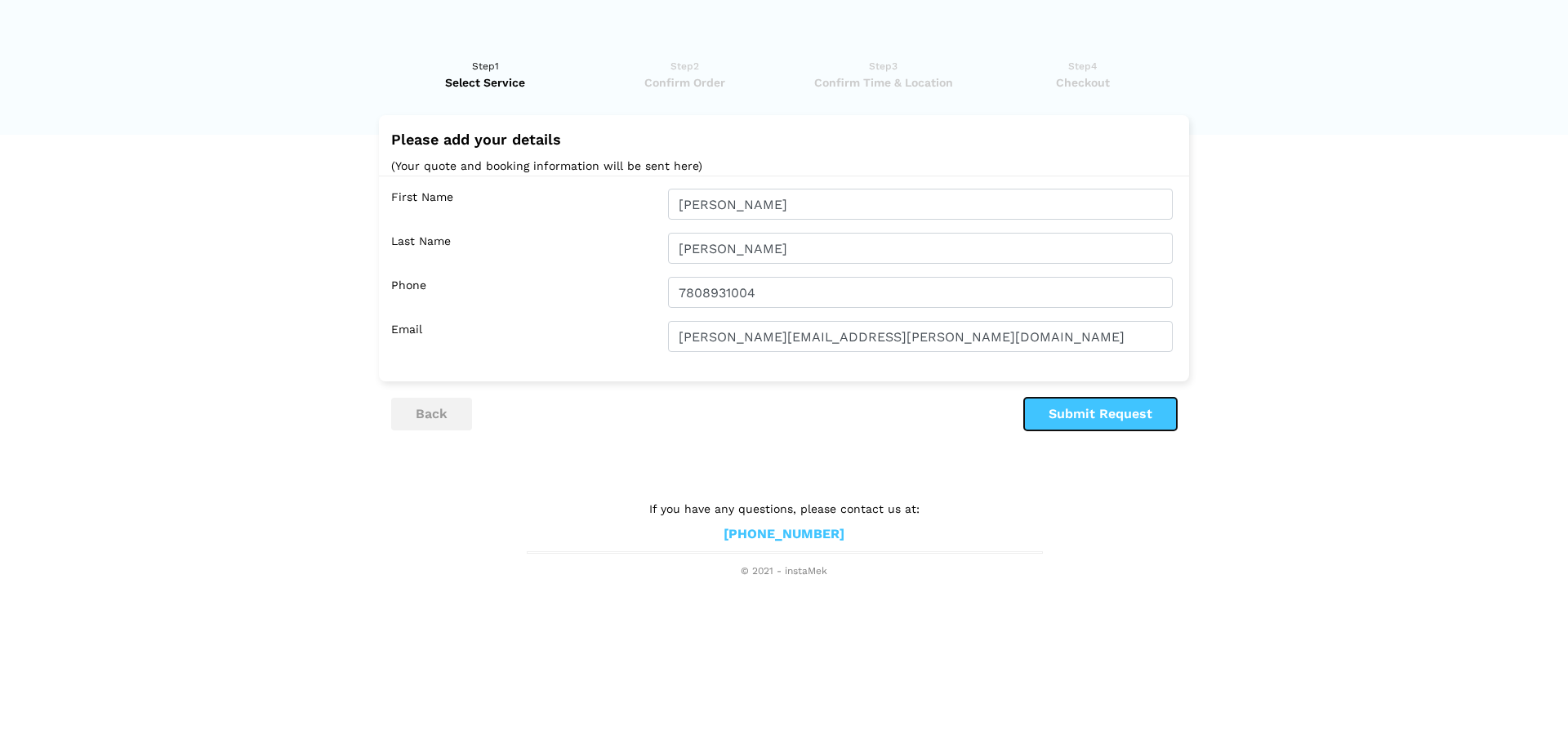
click at [1112, 409] on button "Submit Request" at bounding box center [1101, 414] width 153 height 32
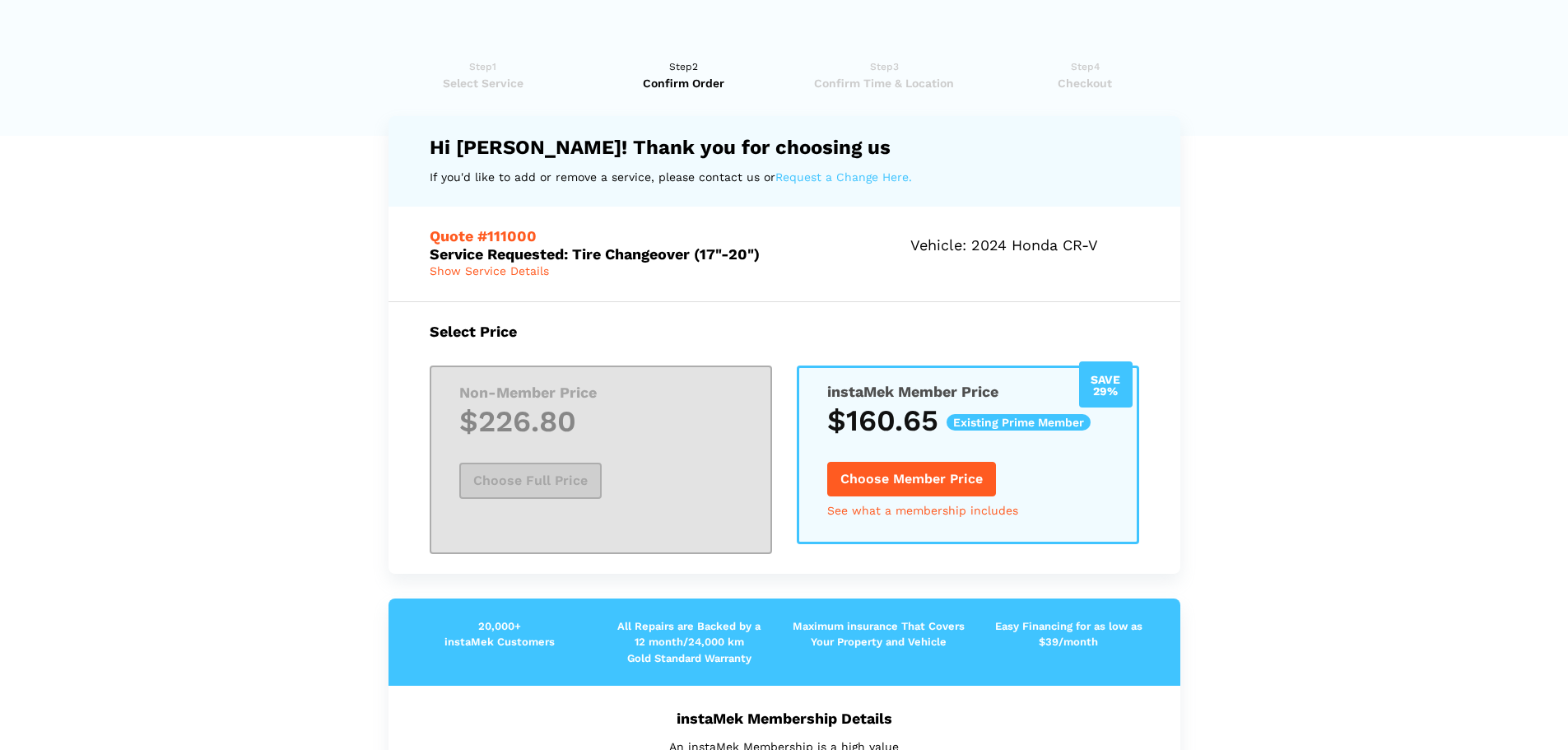
click at [1391, 448] on lik "Have you used instaMek service before? No, I am a new customer Yes, I am a retu…" at bounding box center [784, 761] width 1568 height 1439
click at [1090, 494] on div "Save 29% instaMek Member Price $160.65 Existing Prime Member Choose Member Pric…" at bounding box center [968, 456] width 342 height 179
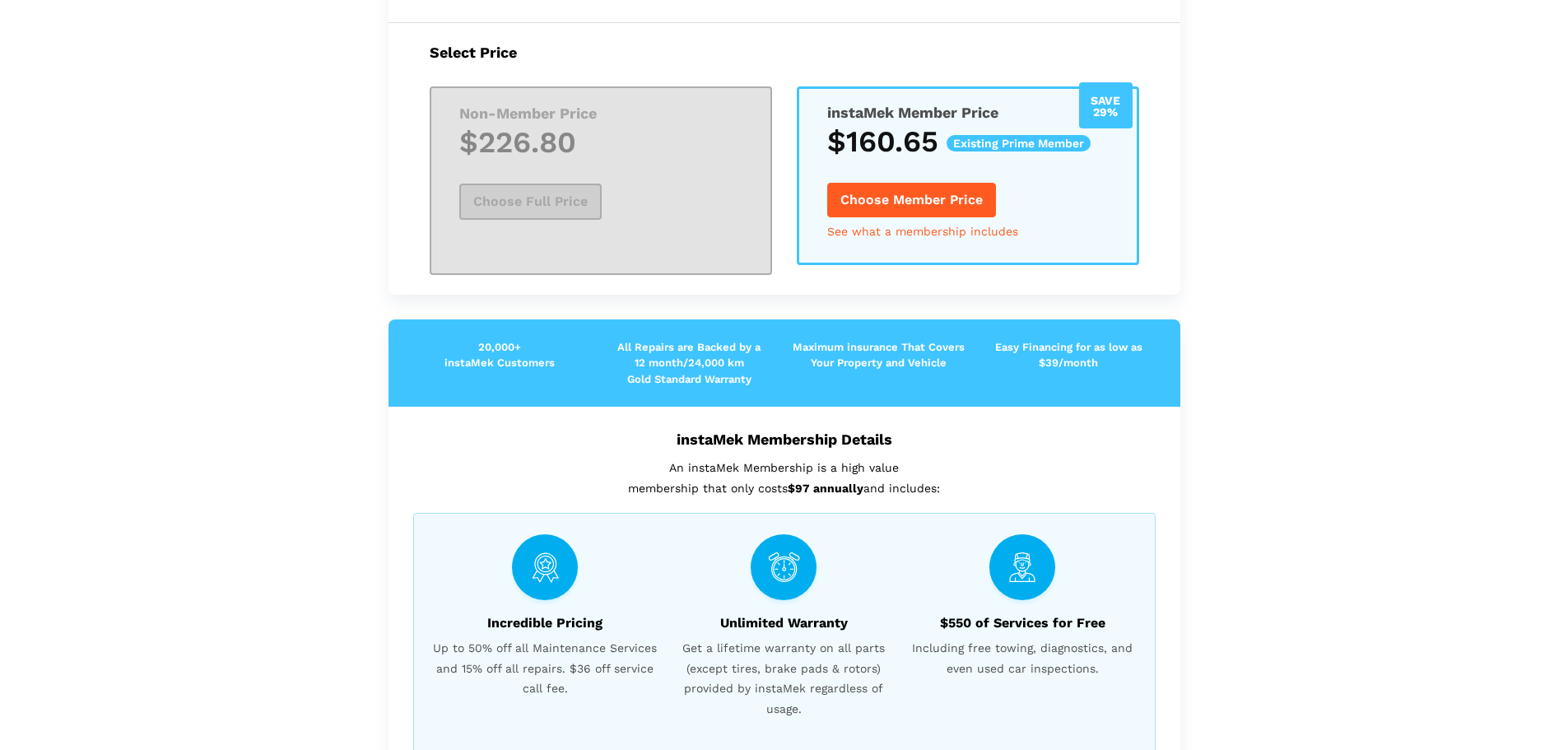
scroll to position [82, 0]
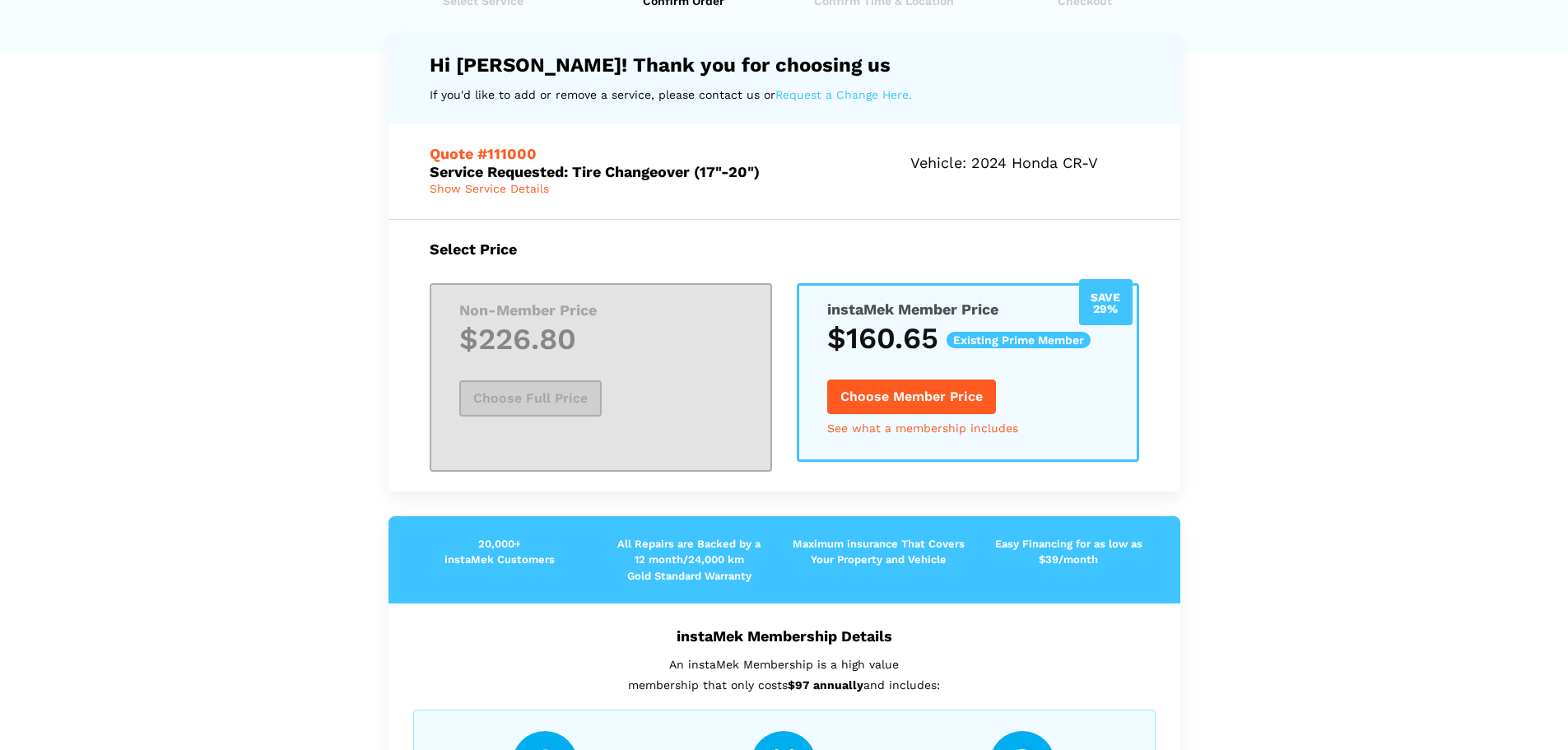
click at [938, 386] on button "Choose Member Price" at bounding box center [912, 397] width 168 height 34
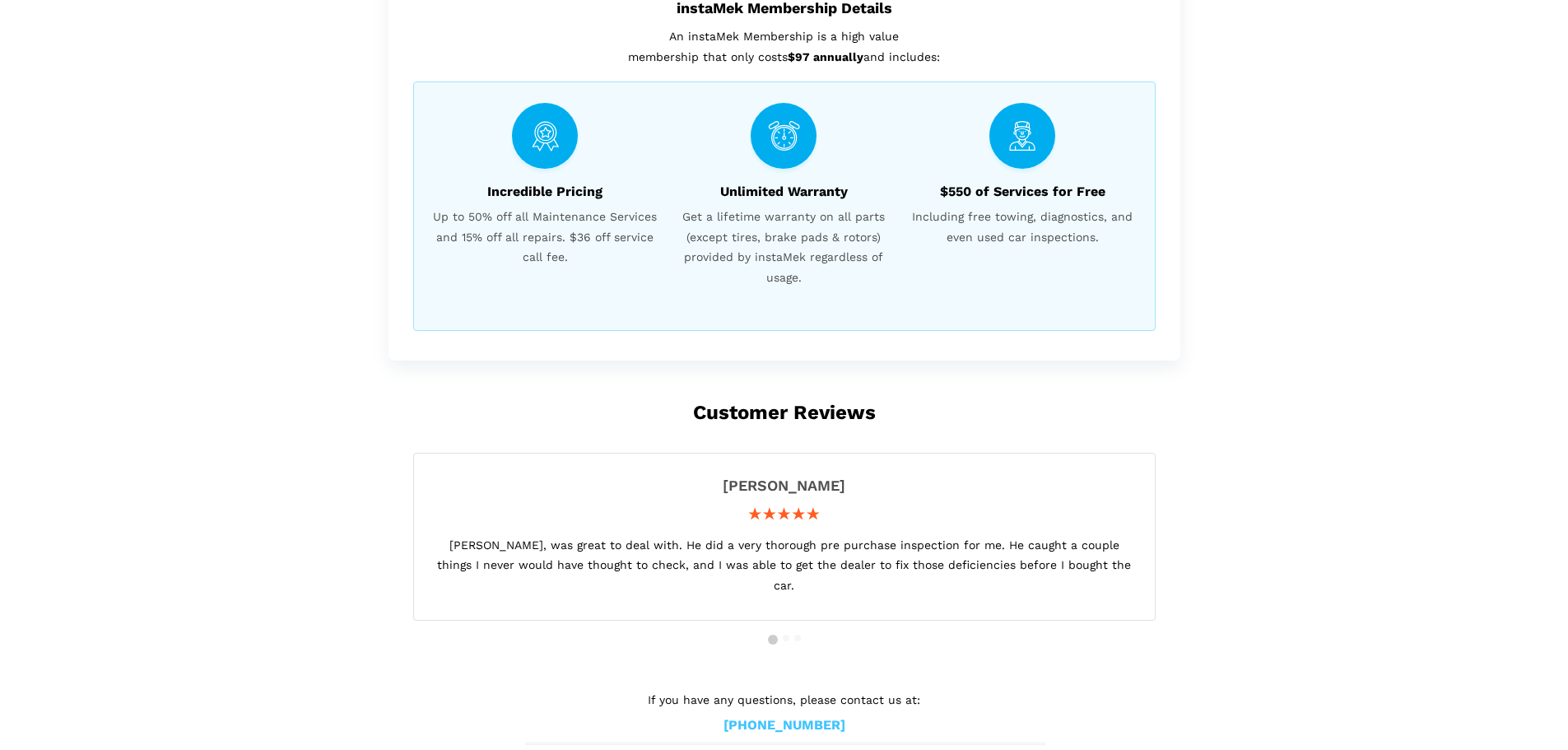
scroll to position [216, 0]
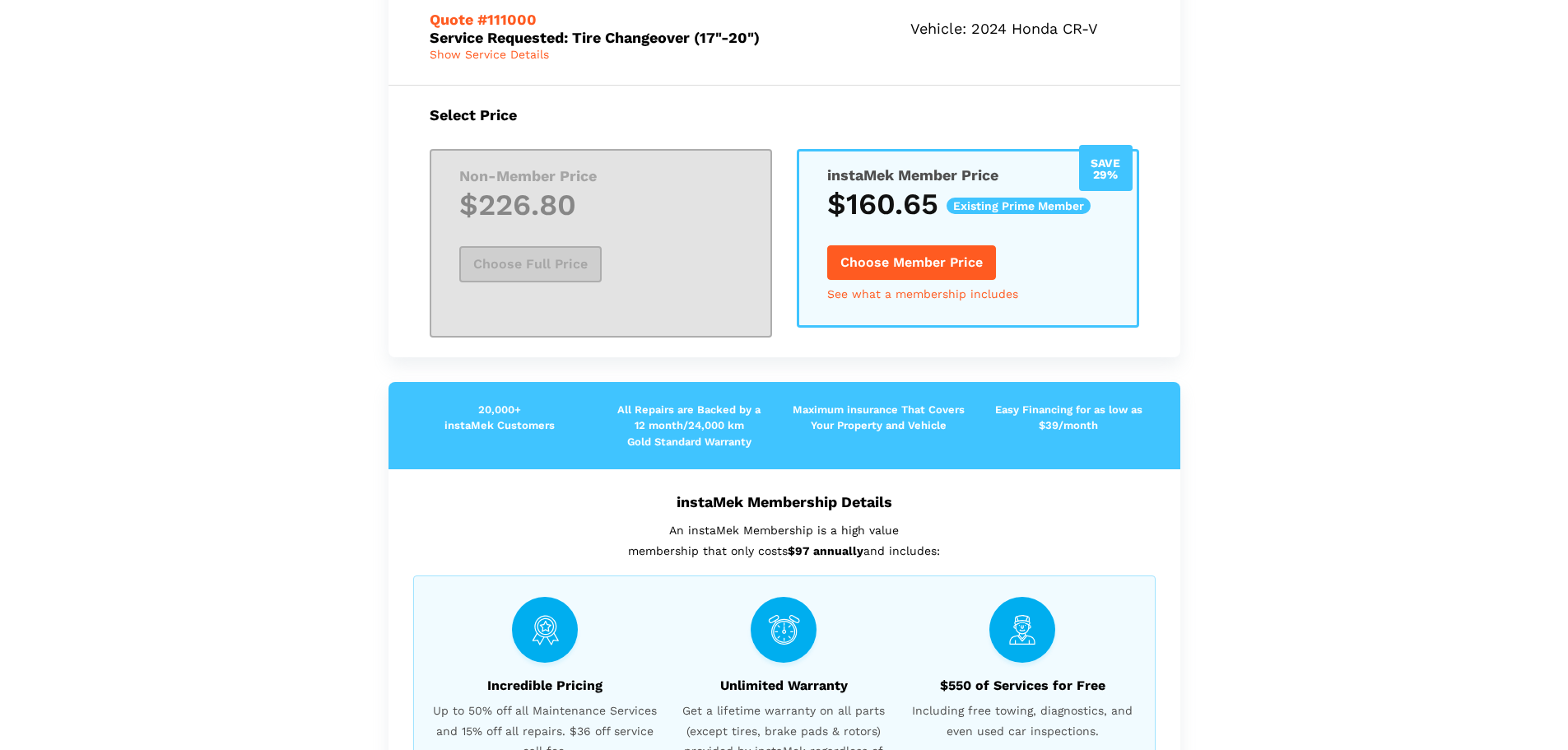
click at [928, 270] on button "Choose Member Price" at bounding box center [912, 263] width 168 height 34
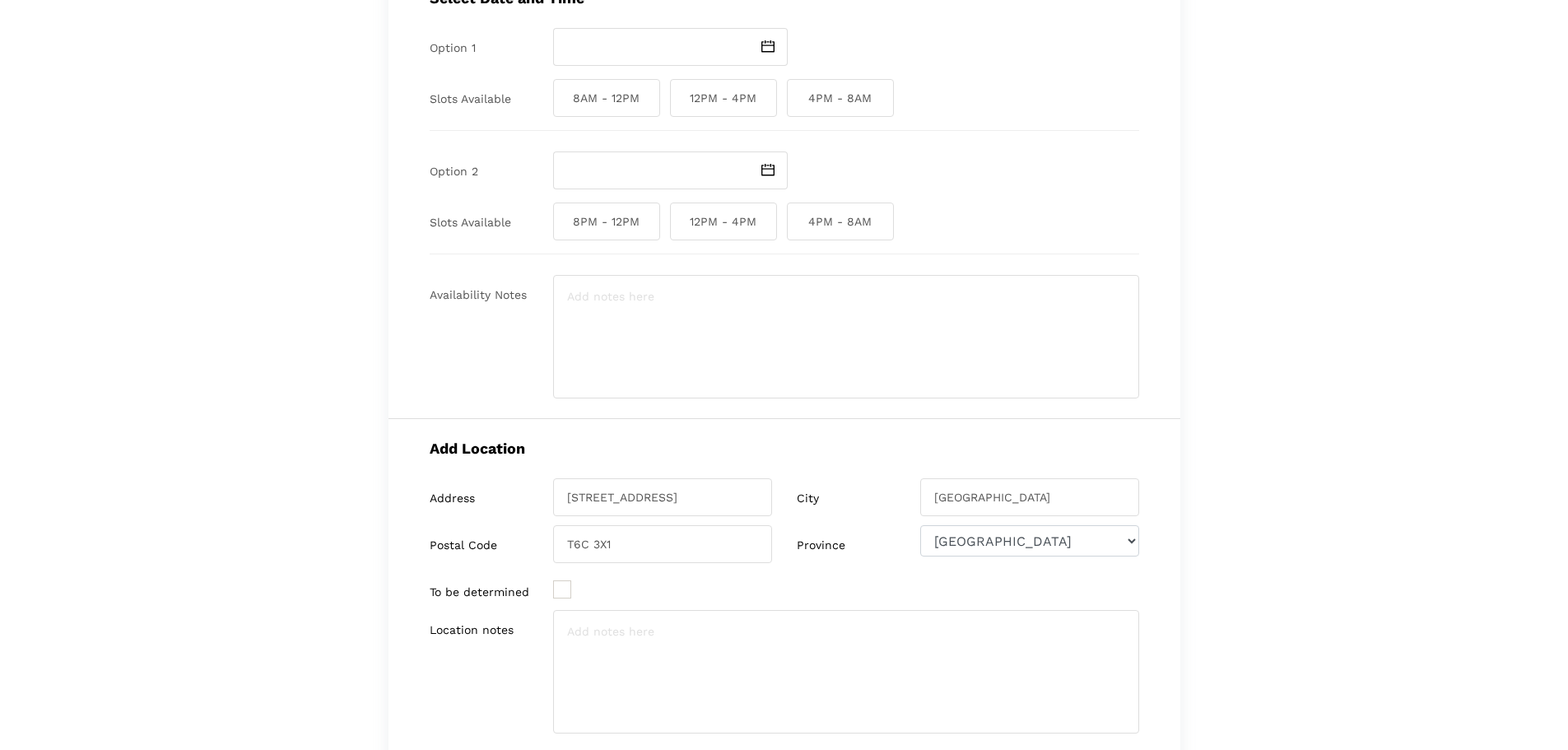
scroll to position [0, 0]
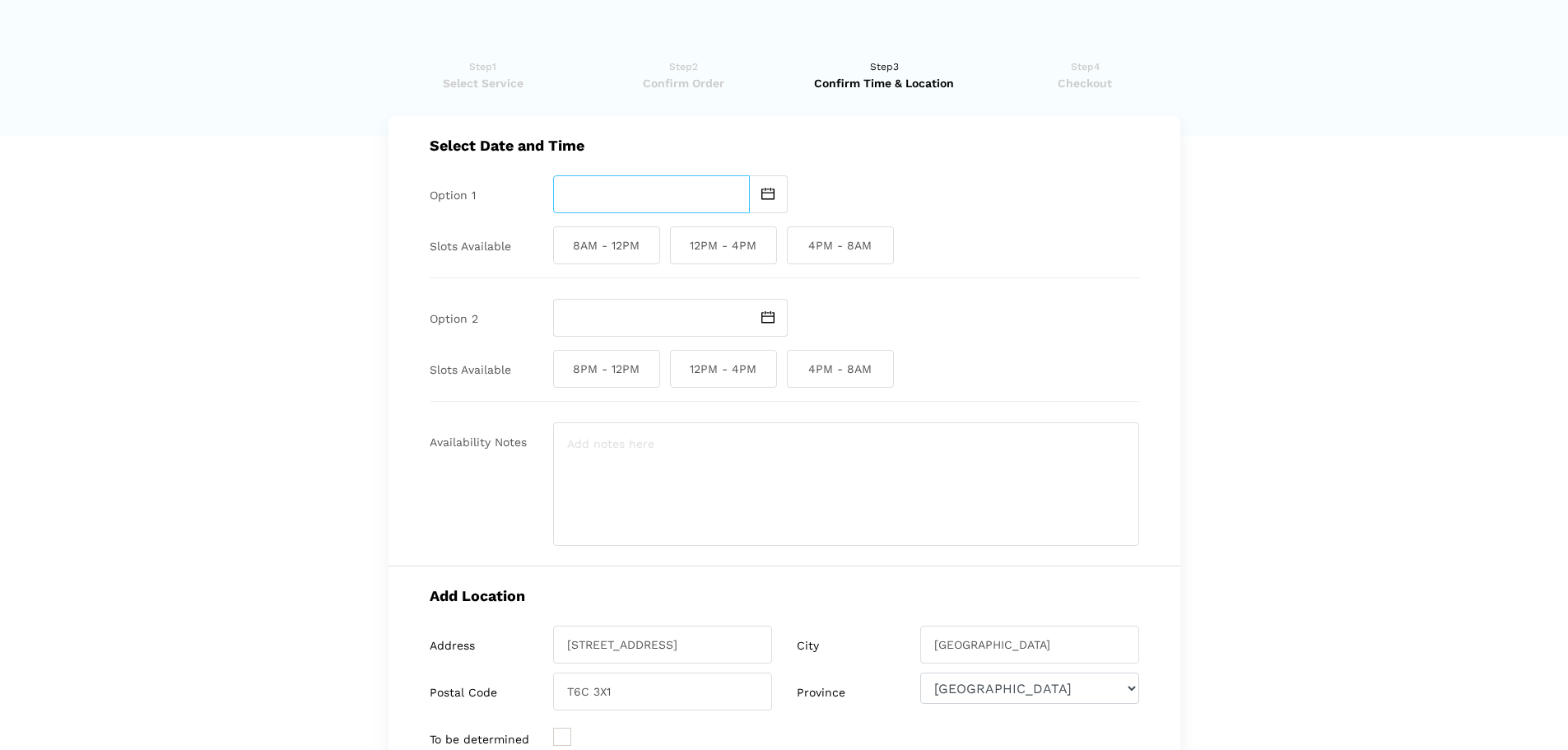
click at [702, 192] on input "text" at bounding box center [651, 195] width 196 height 38
click at [671, 320] on td "17" at bounding box center [671, 325] width 20 height 20
type input "[DATE]"
click at [616, 243] on span "8AM - 12PM" at bounding box center [607, 245] width 107 height 38
click at [564, 243] on input "8AM - 12PM" at bounding box center [559, 245] width 11 height 38
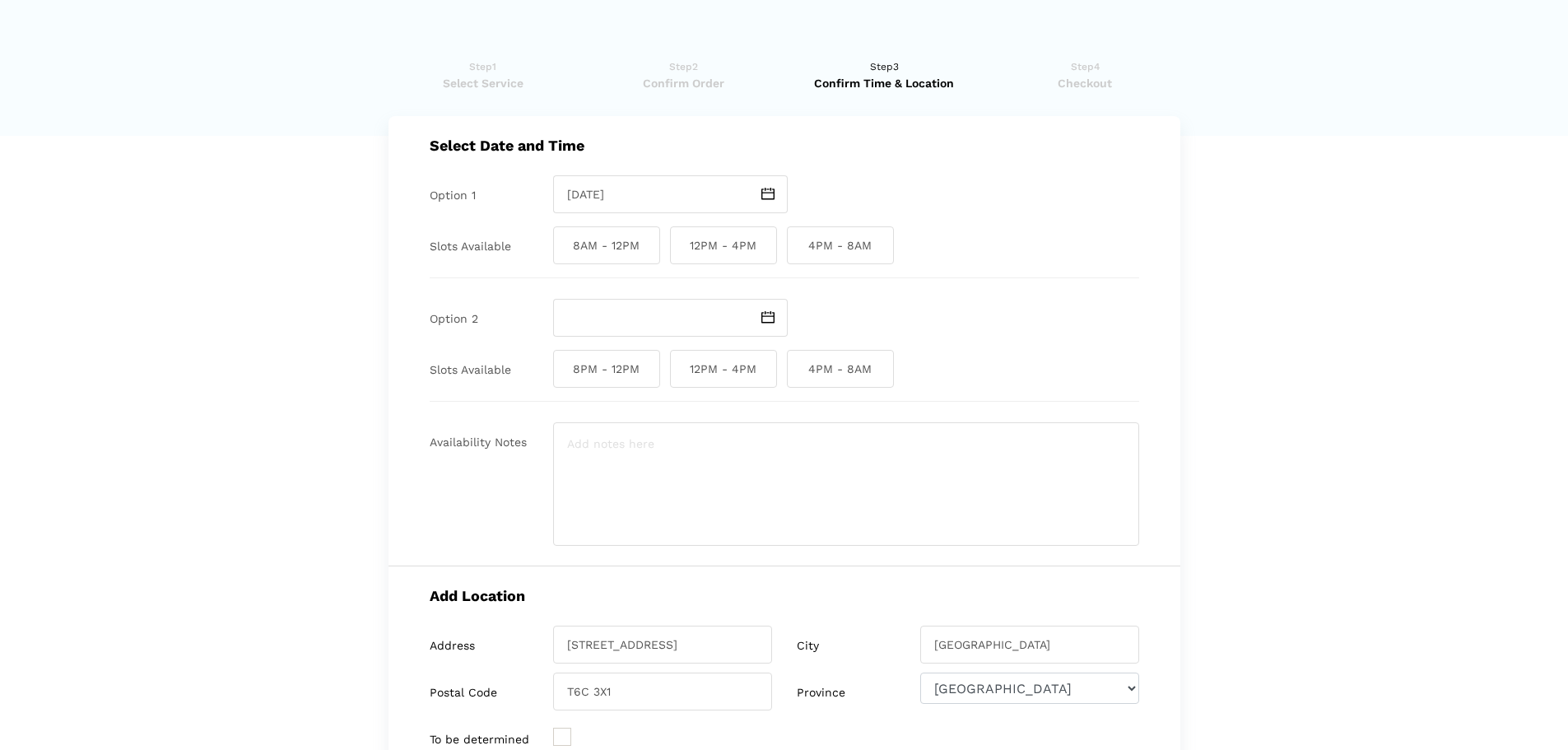
checkbox input "true"
drag, startPoint x: 708, startPoint y: 249, endPoint x: 691, endPoint y: 263, distance: 22.0
click at [708, 249] on span "12PM - 4PM" at bounding box center [723, 245] width 107 height 38
click at [681, 249] on input "12PM - 4PM" at bounding box center [675, 245] width 11 height 38
checkbox input "true"
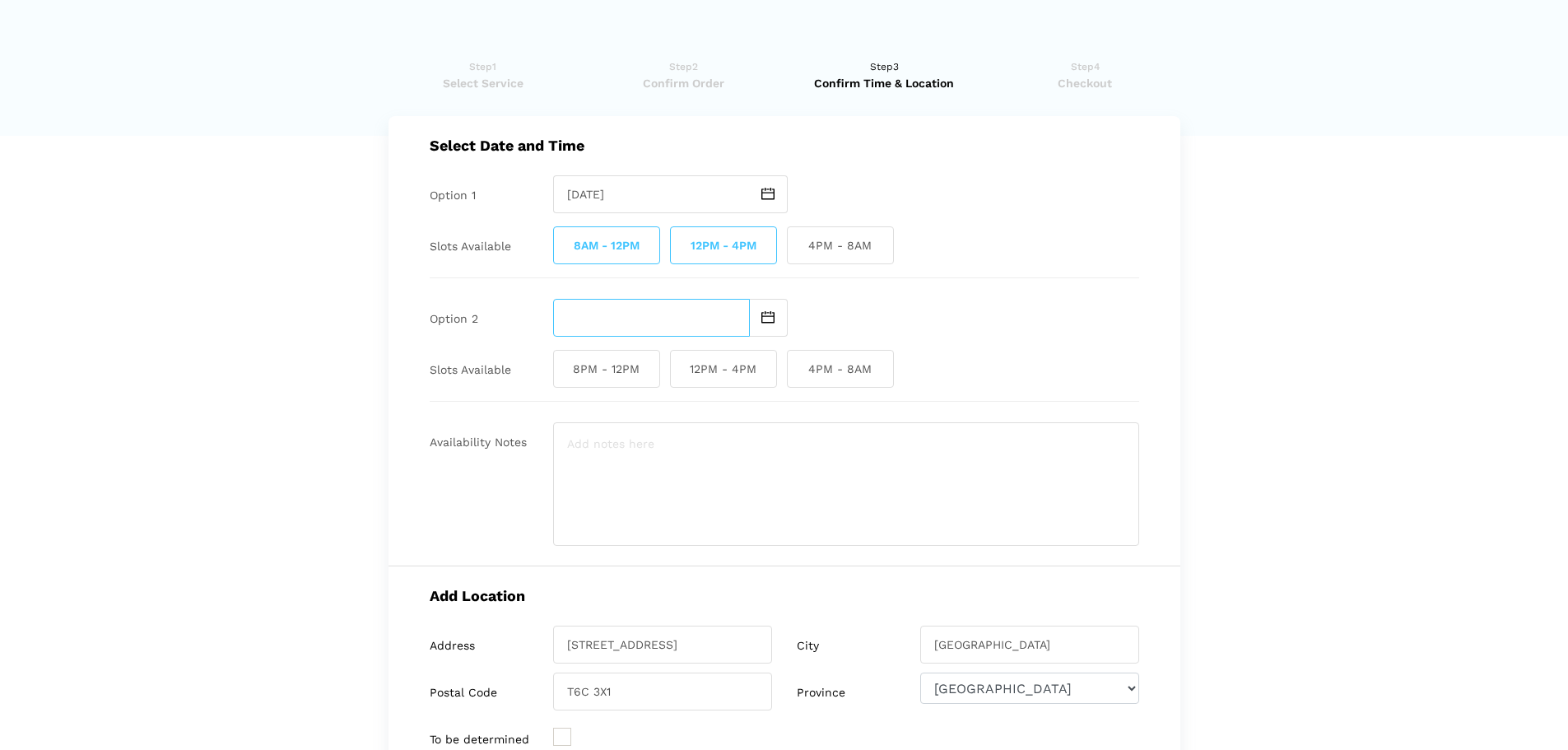
click at [606, 307] on input "text" at bounding box center [651, 318] width 196 height 38
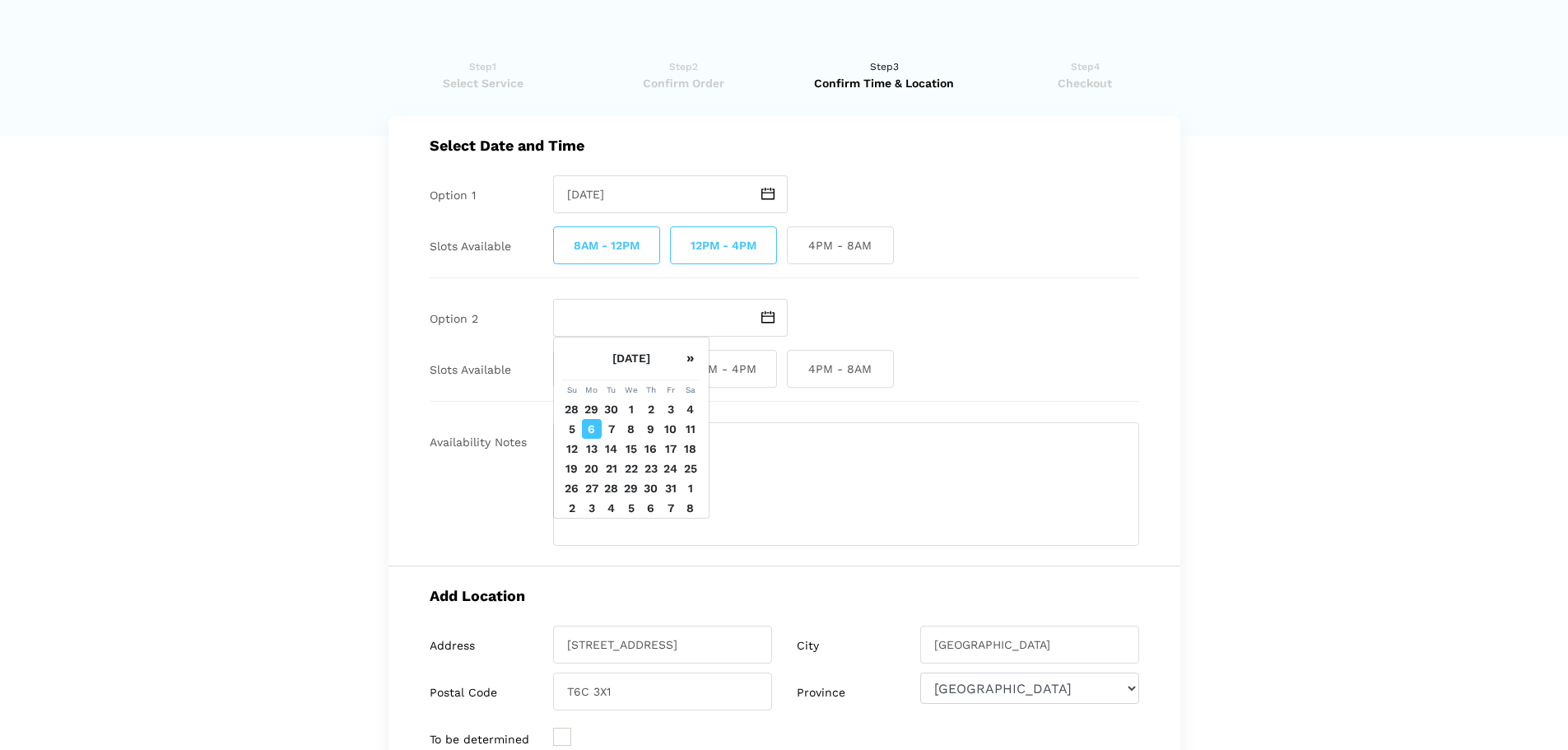
click at [590, 450] on td "13" at bounding box center [592, 449] width 20 height 20
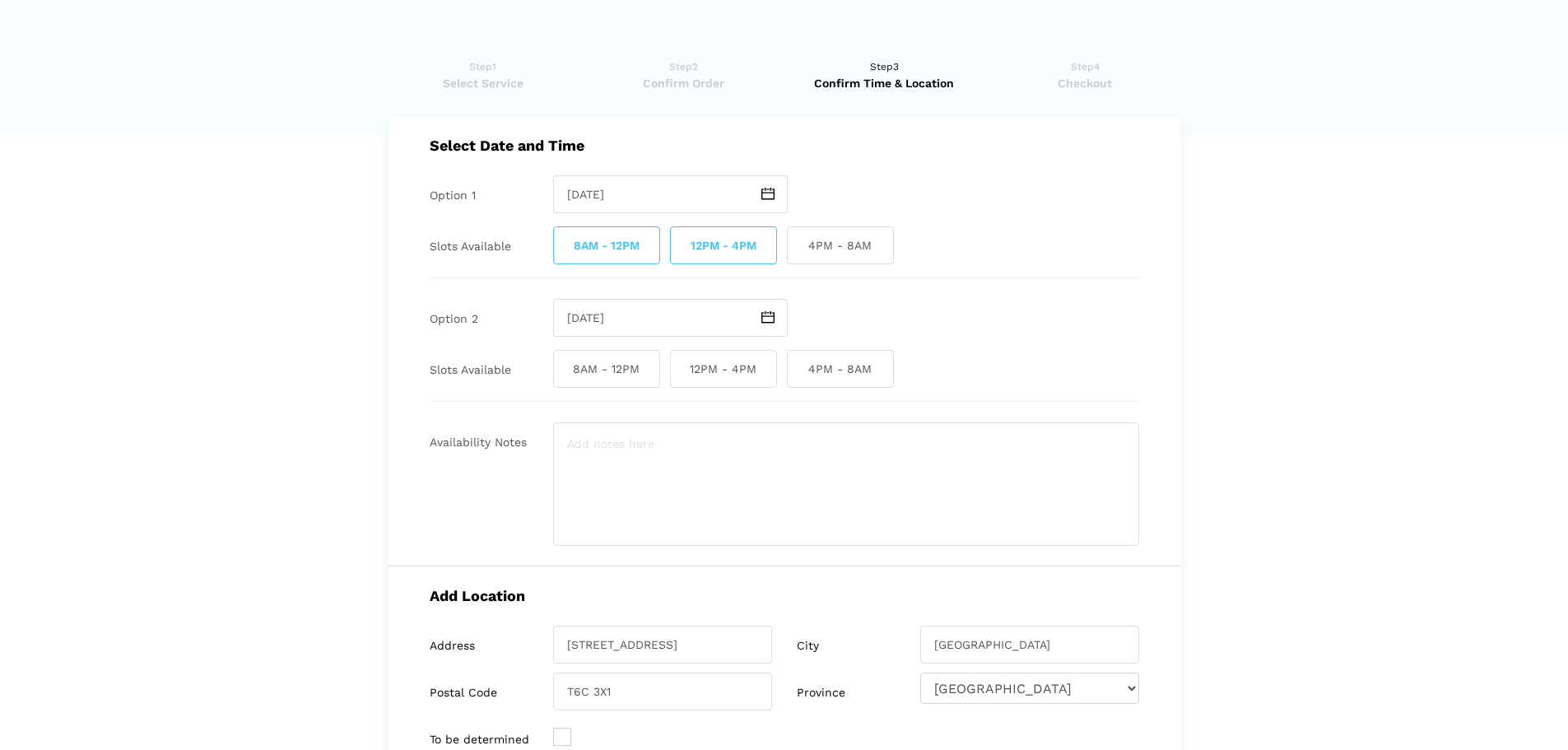
click at [773, 318] on img at bounding box center [768, 318] width 14 height 13
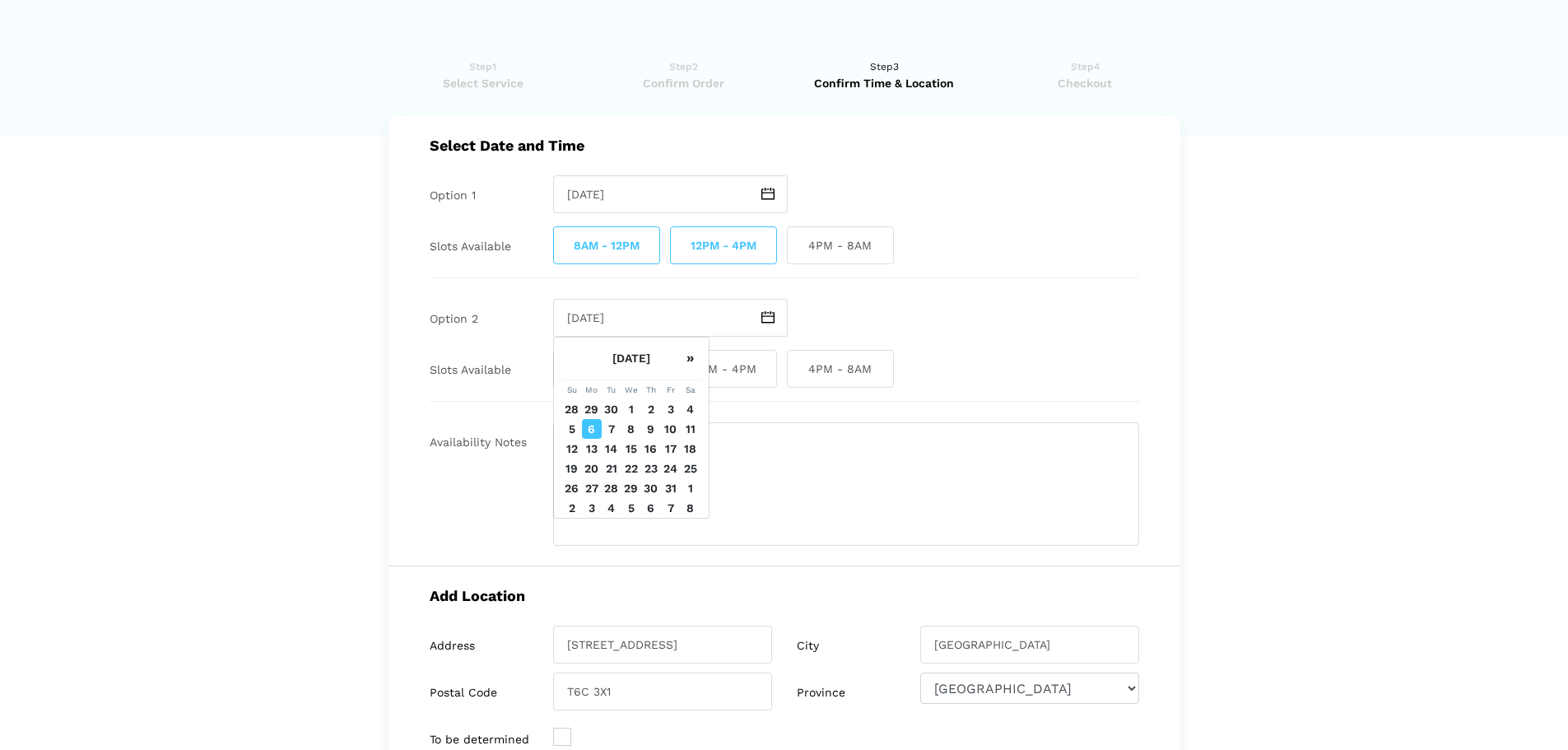
click at [667, 449] on td "17" at bounding box center [671, 449] width 20 height 20
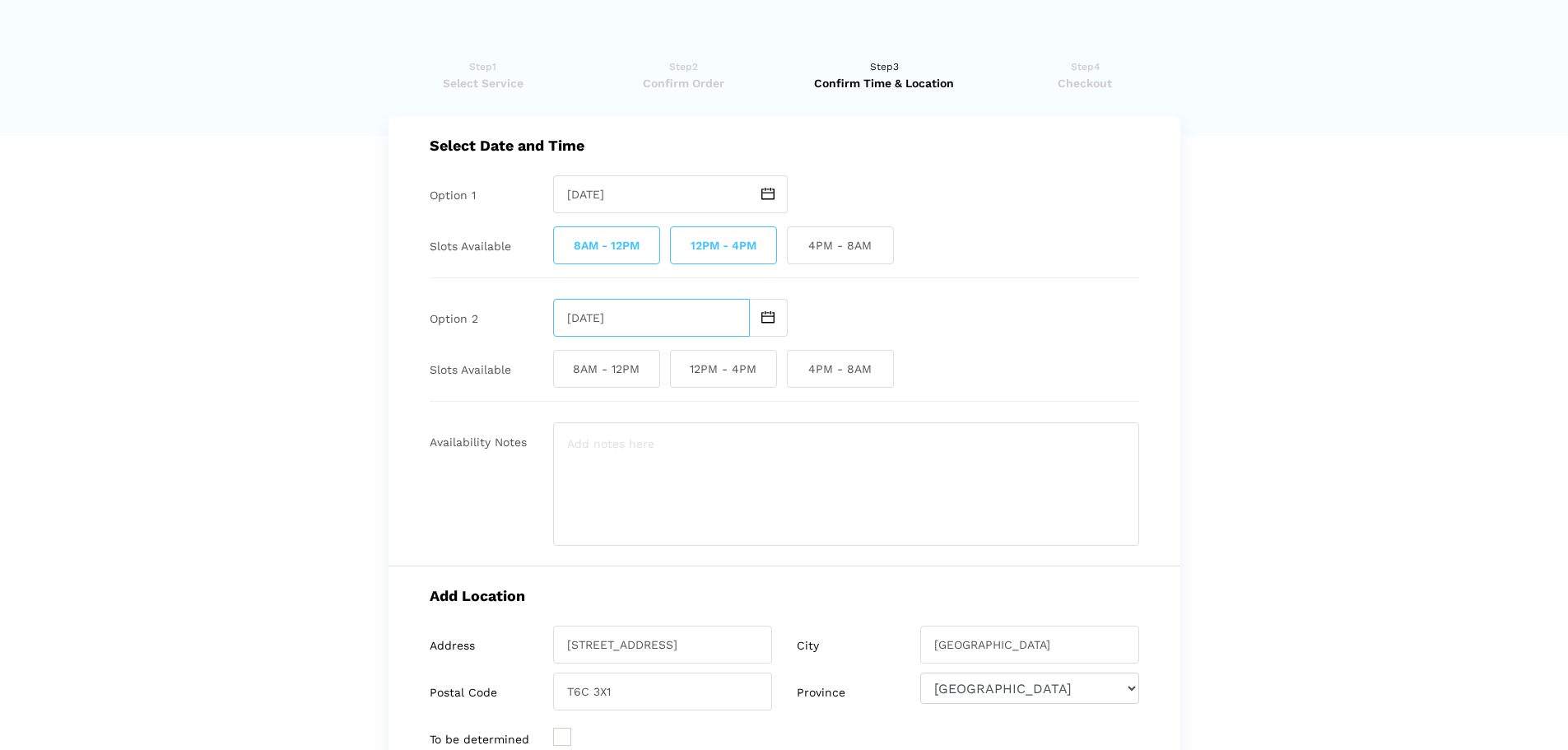
click at [686, 306] on input "[DATE]" at bounding box center [651, 318] width 196 height 38
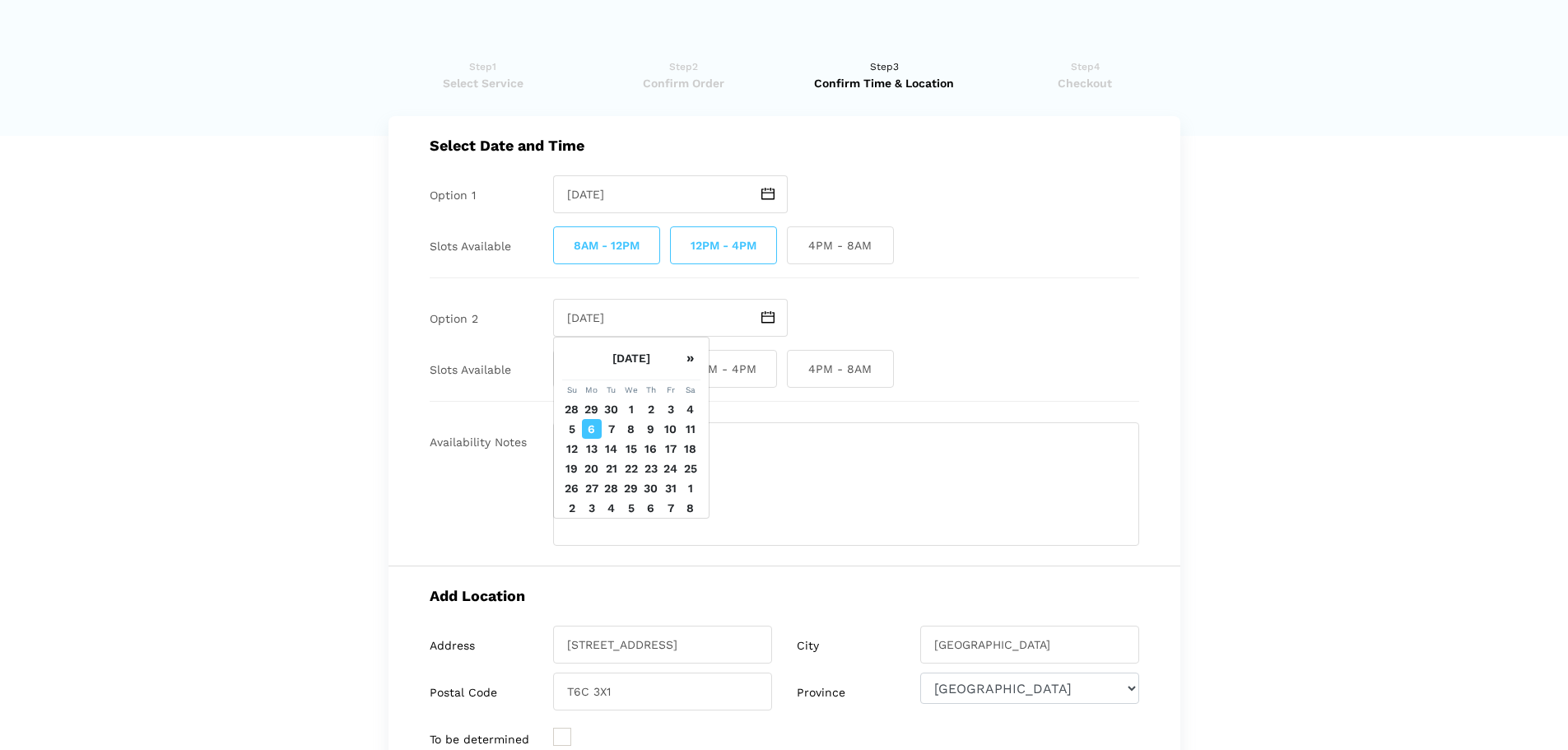
click at [629, 466] on td "22" at bounding box center [631, 468] width 20 height 20
type input "[DATE]"
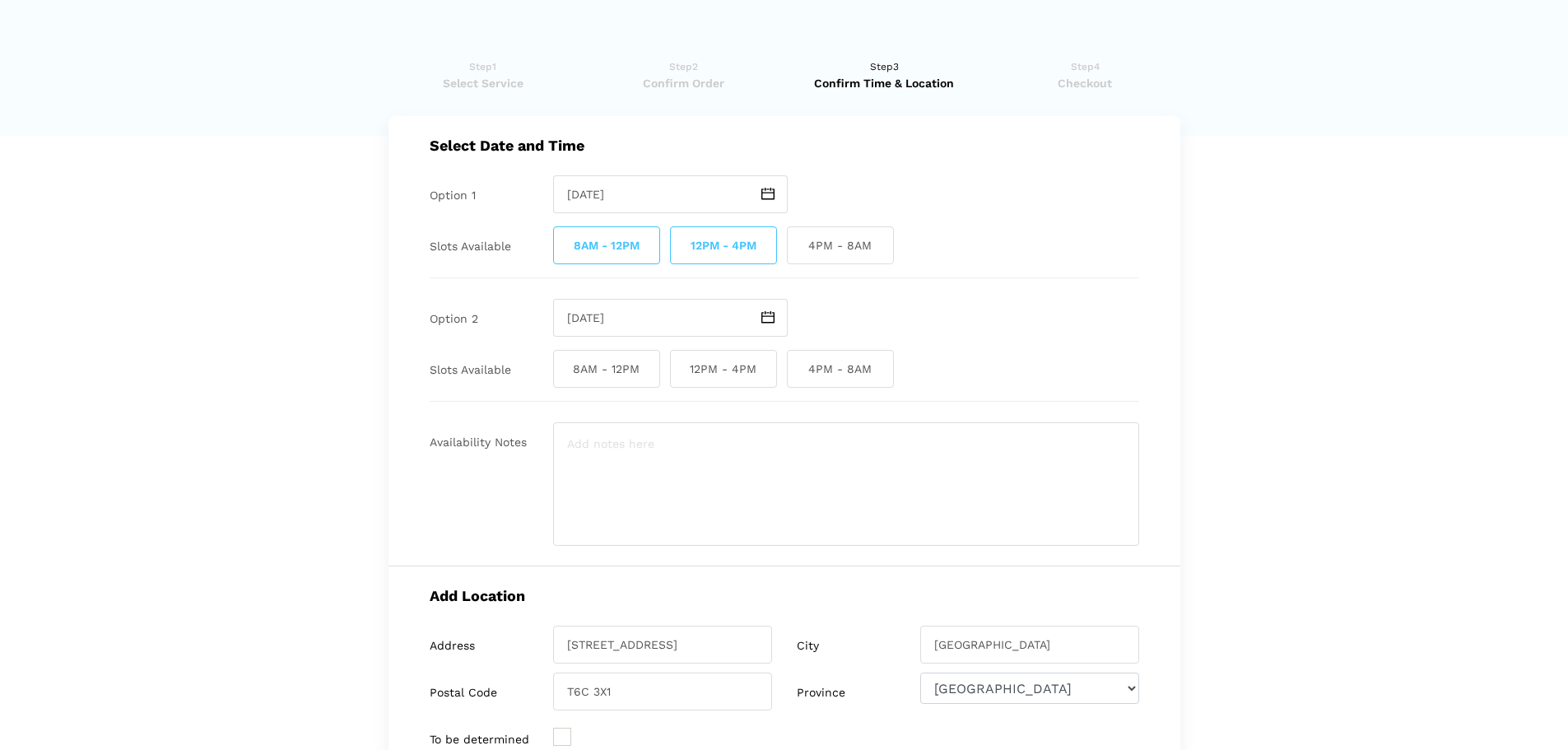
click at [647, 367] on span "8AM - 12PM" at bounding box center [607, 369] width 107 height 38
click at [564, 367] on input "8AM - 12PM" at bounding box center [559, 369] width 11 height 38
checkbox input "true"
click at [718, 361] on span "12PM - 4PM" at bounding box center [723, 369] width 107 height 38
click at [681, 361] on input "12PM - 4PM" at bounding box center [675, 369] width 11 height 38
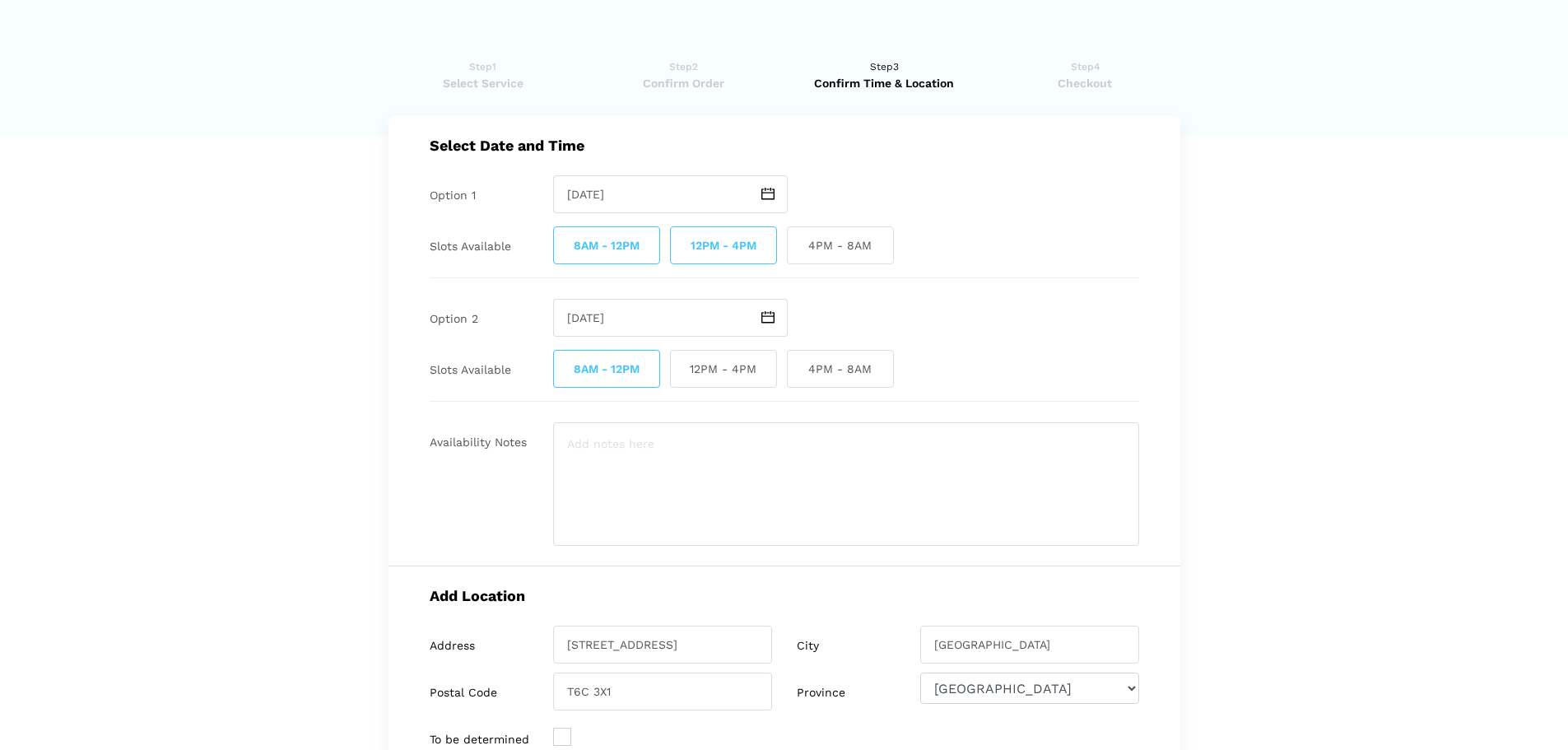
checkbox input "true"
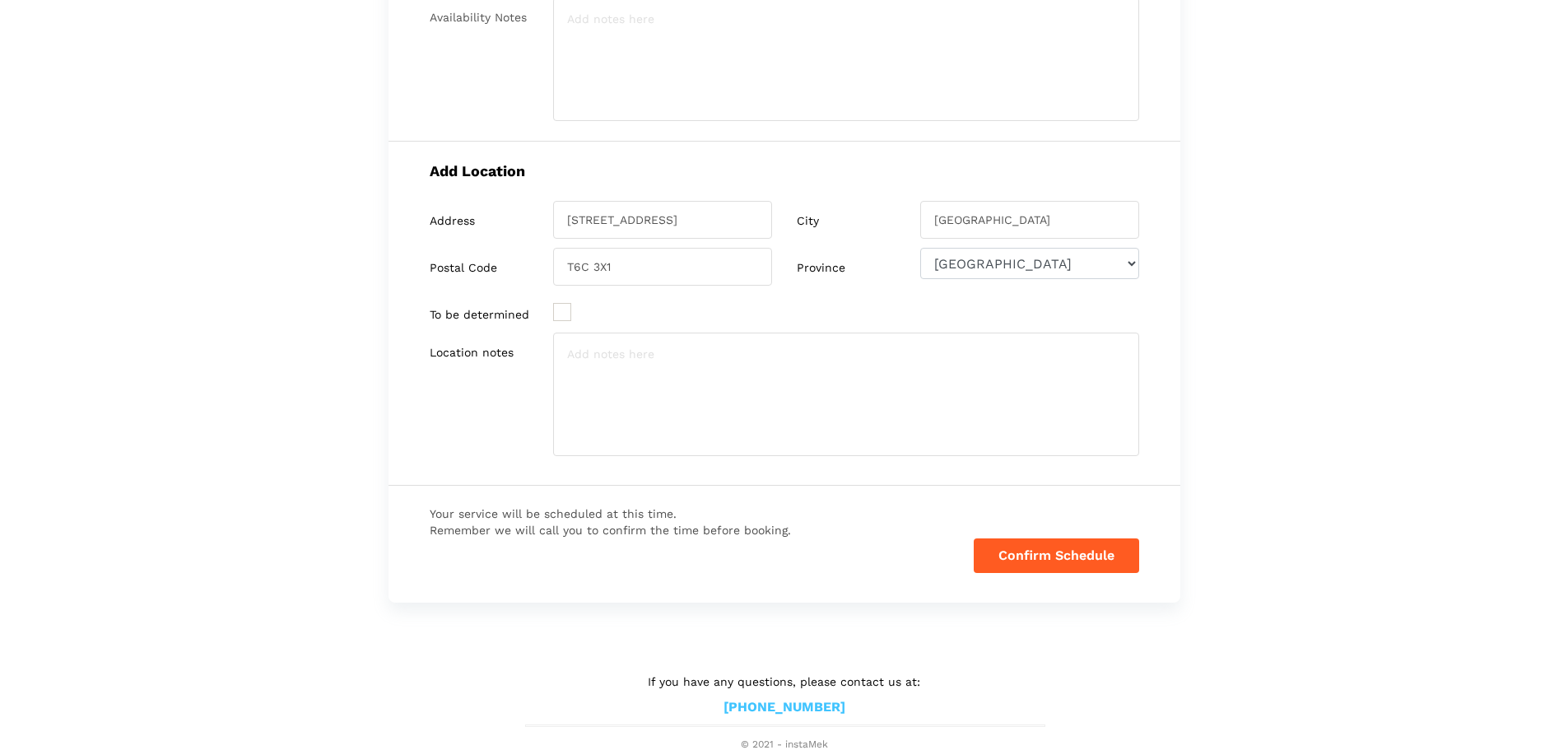
scroll to position [428, 0]
click at [1009, 553] on button "Confirm Schedule" at bounding box center [1056, 553] width 166 height 34
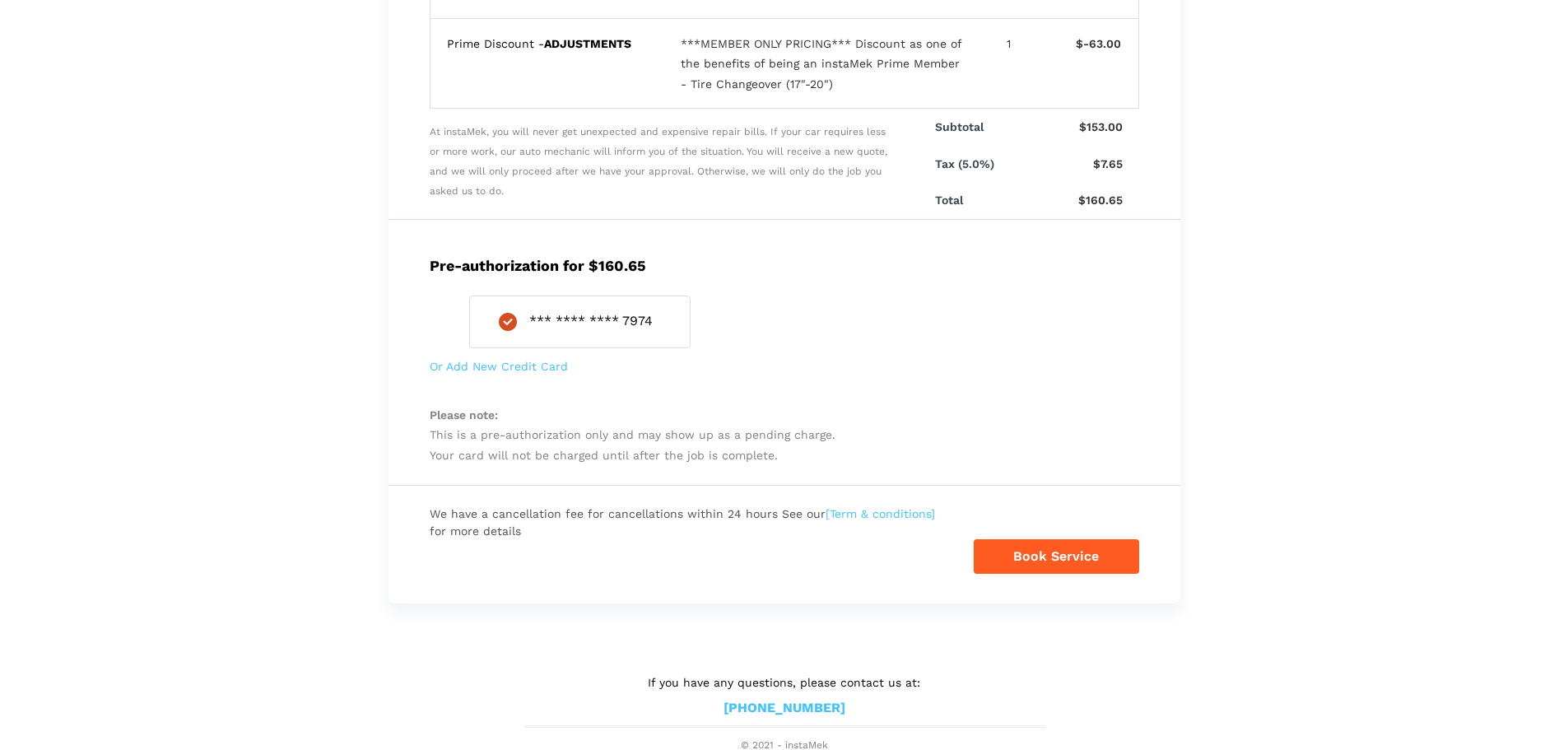
scroll to position [349, 0]
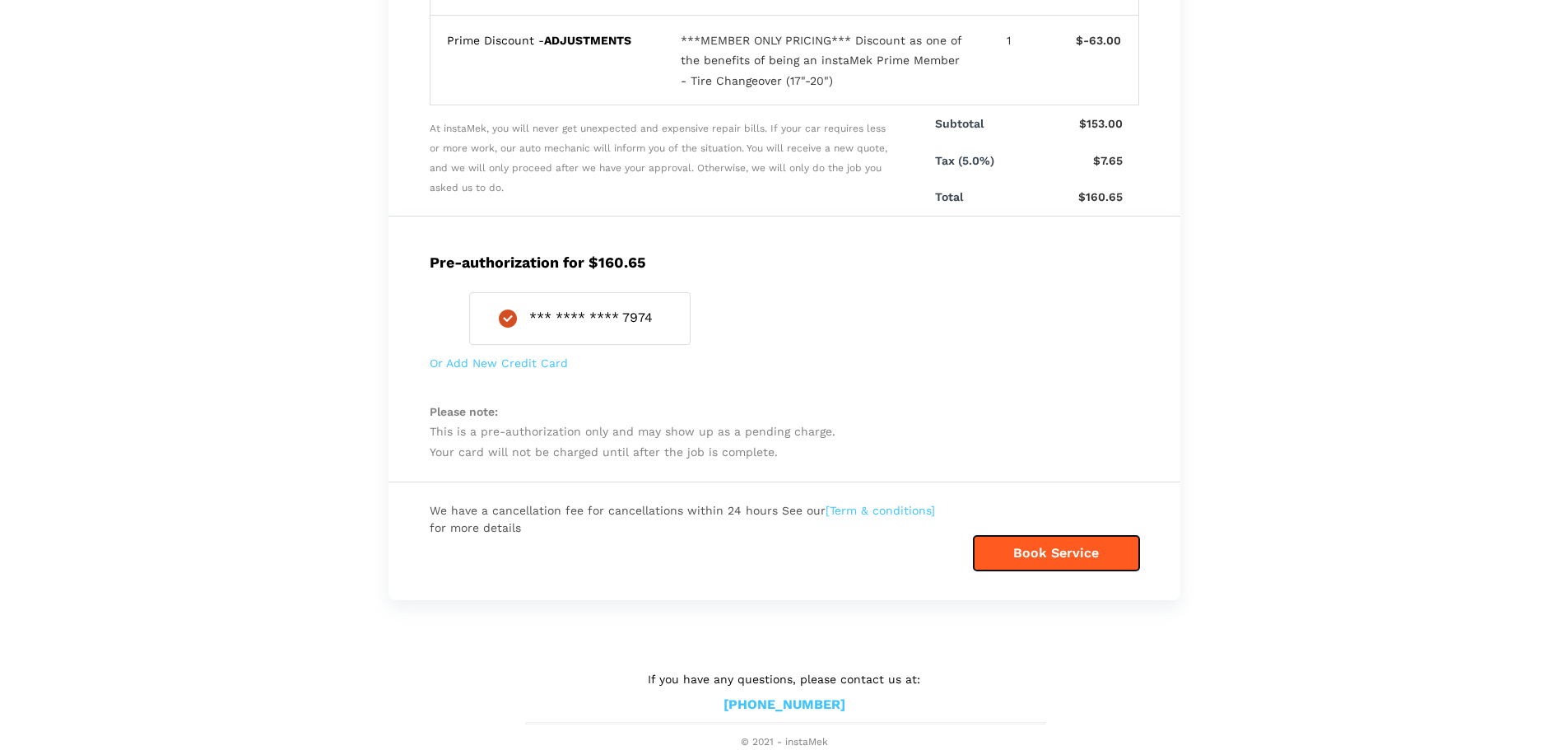
click at [1064, 557] on button "Book Service" at bounding box center [1056, 553] width 166 height 34
